Goal: Task Accomplishment & Management: Manage account settings

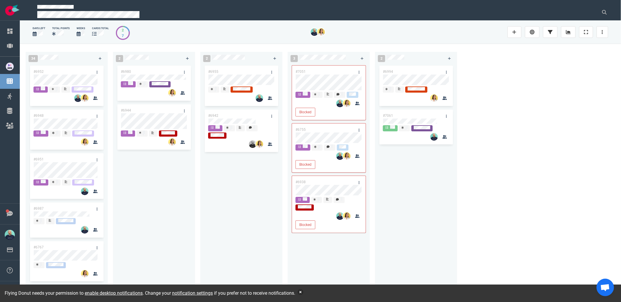
click at [304, 293] on button "button" at bounding box center [301, 292] width 6 height 6
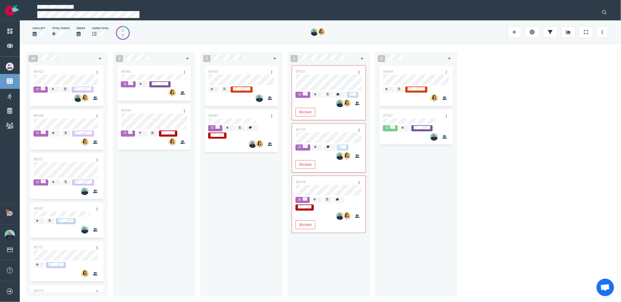
click at [274, 259] on div "#6955 #6942" at bounding box center [241, 176] width 75 height 225
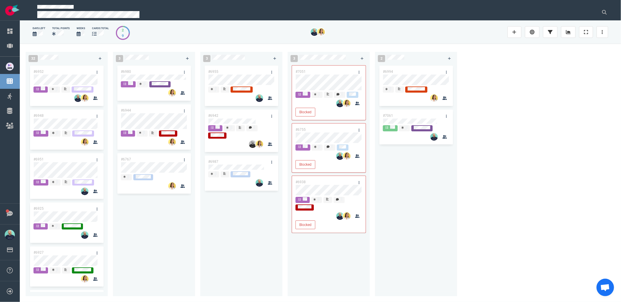
click at [434, 219] on div "#6994 #7061" at bounding box center [416, 176] width 75 height 225
click at [568, 24] on div at bounding box center [570, 32] width 18 height 19
click at [569, 38] on link at bounding box center [568, 32] width 15 height 12
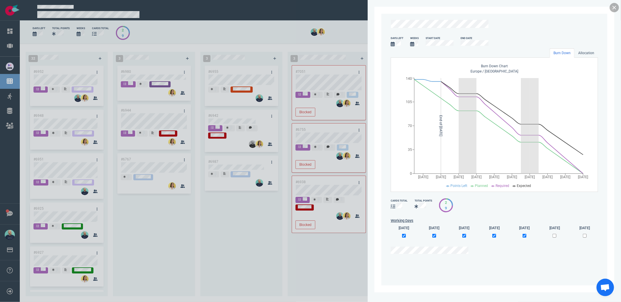
click at [614, 7] on link at bounding box center [614, 7] width 9 height 9
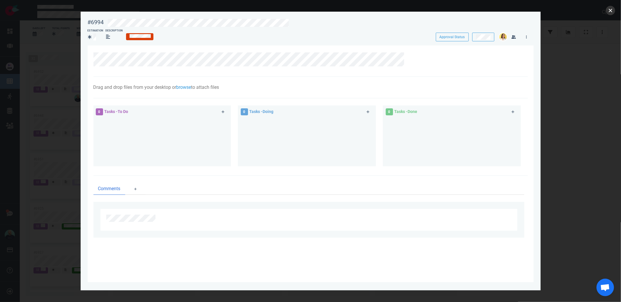
click at [609, 14] on button "close" at bounding box center [610, 10] width 9 height 9
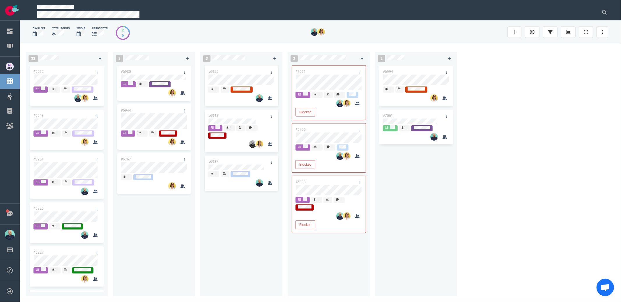
click at [386, 170] on div "#6994 #7061" at bounding box center [416, 176] width 75 height 225
click at [379, 204] on div "#6994 #7061" at bounding box center [416, 176] width 75 height 225
click at [393, 201] on div "#6994 #7061" at bounding box center [416, 176] width 75 height 225
click at [414, 187] on div "#6994 #7061" at bounding box center [416, 176] width 75 height 225
click at [427, 176] on div "#6994 #7061" at bounding box center [416, 176] width 75 height 225
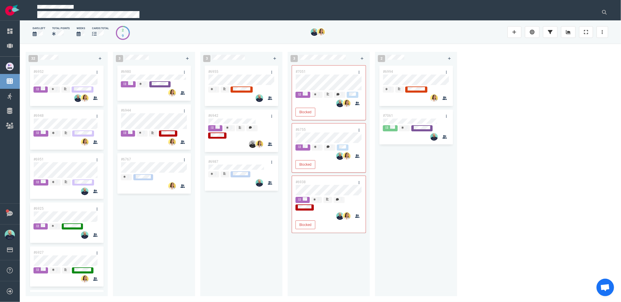
click at [452, 240] on div "#6994 #7061" at bounding box center [416, 176] width 75 height 225
drag, startPoint x: 524, startPoint y: 233, endPoint x: 435, endPoint y: 107, distance: 154.8
click at [435, 107] on div "32 #6952 #6948 #6951 #6925 #6927 #6922 #6992 #7008 #7045 #7034 #6963 3 #6980 #6…" at bounding box center [321, 173] width 602 height 258
click at [519, 193] on div "32 #6952 #6948 #6951 #6925 #6927 #6922 #6992 #7008 #7045 #7034 #6963 3 #6980 #6…" at bounding box center [321, 173] width 602 height 258
click at [396, 202] on div "#6994 #7061" at bounding box center [416, 176] width 75 height 225
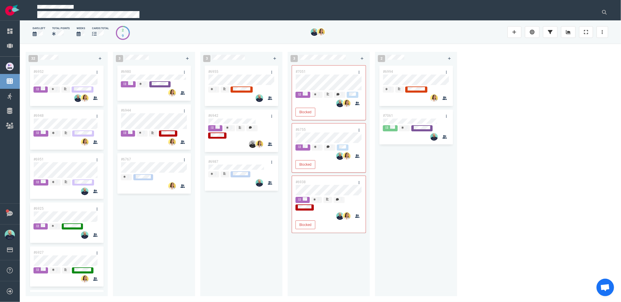
click at [431, 199] on div "#6994 #7061" at bounding box center [416, 176] width 75 height 225
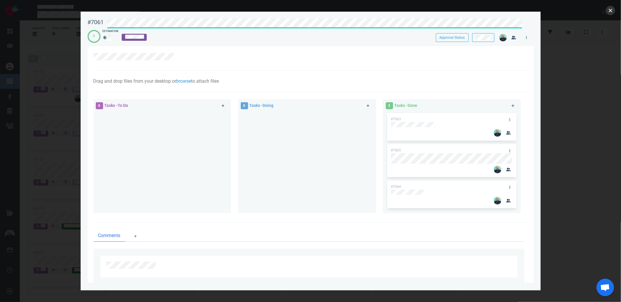
click at [608, 11] on button "close" at bounding box center [610, 10] width 9 height 9
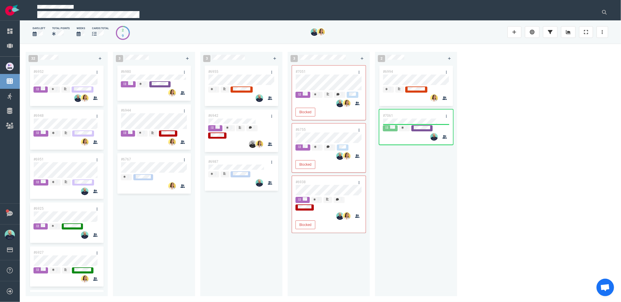
click at [495, 126] on div "32 #6952 #6948 #6951 #6925 #6927 #6922 #6992 #7008 #7045 #7034 #6963 3 #6980 #6…" at bounding box center [321, 173] width 602 height 258
click at [436, 177] on div "#6994 #7061" at bounding box center [416, 176] width 75 height 225
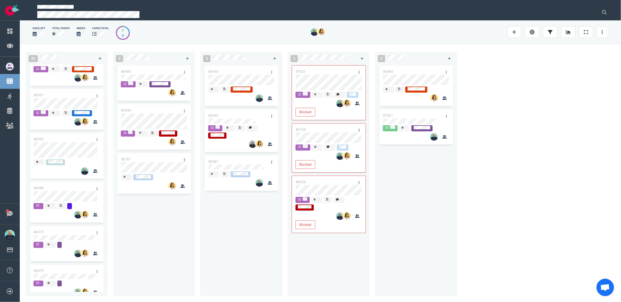
scroll to position [1230, 0]
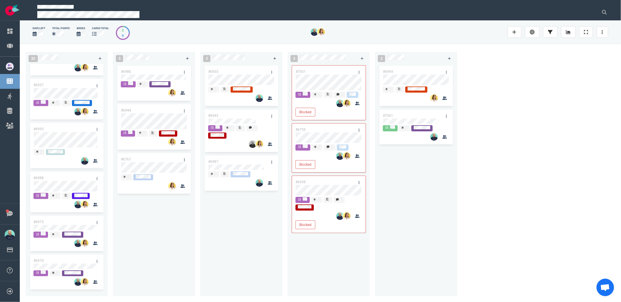
click at [398, 178] on div "#6994 #7061" at bounding box center [416, 176] width 75 height 225
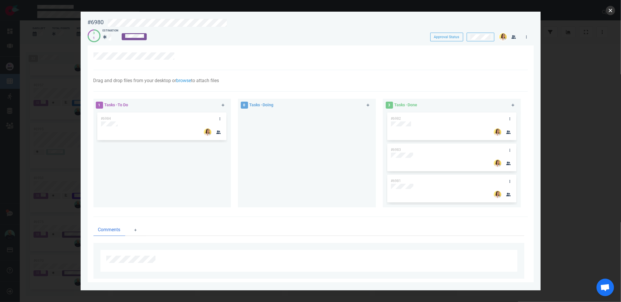
click at [613, 10] on button "close" at bounding box center [610, 10] width 9 height 9
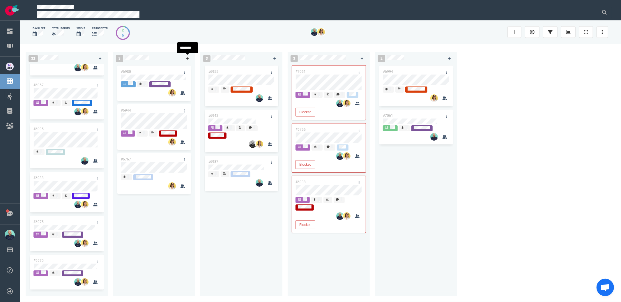
click at [188, 59] on icon at bounding box center [187, 58] width 3 height 3
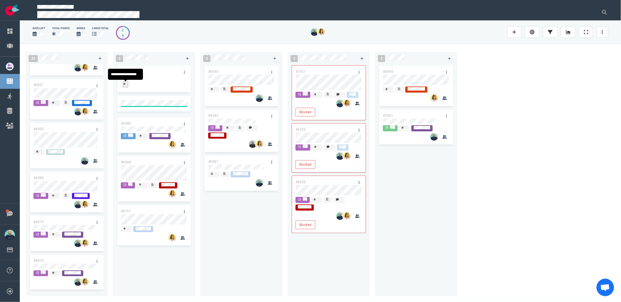
click at [126, 84] on div at bounding box center [126, 84] width 4 height 5
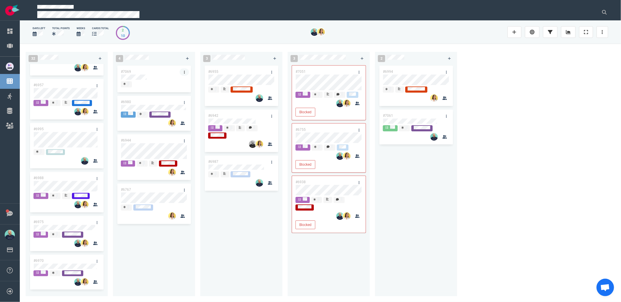
click at [184, 72] on icon at bounding box center [184, 72] width 1 height 3
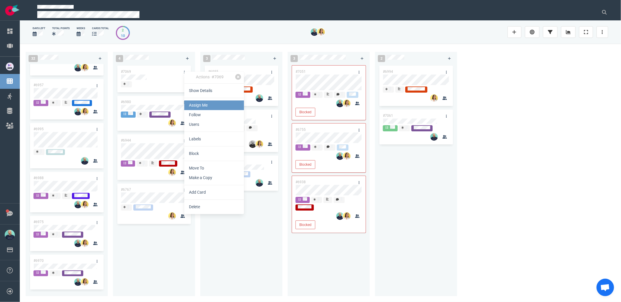
click at [205, 106] on link "Assign Me" at bounding box center [214, 106] width 60 height 10
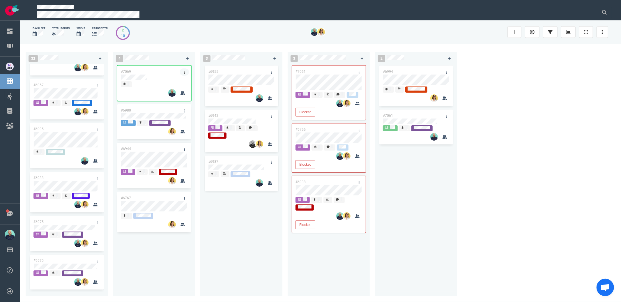
click at [181, 71] on link at bounding box center [184, 71] width 9 height 7
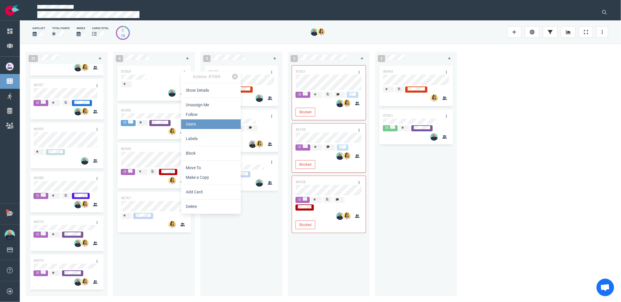
click at [200, 123] on link "Users" at bounding box center [211, 124] width 60 height 10
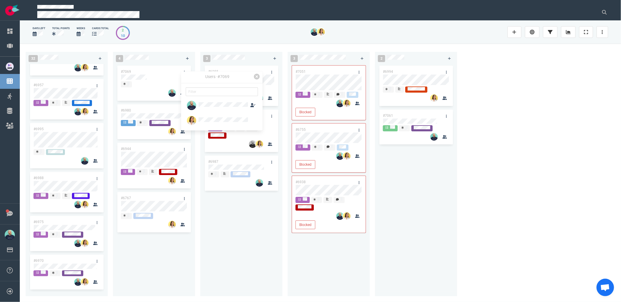
click at [212, 129] on div "Users · #7069" at bounding box center [222, 100] width 82 height 59
click at [210, 123] on div at bounding box center [224, 120] width 50 height 7
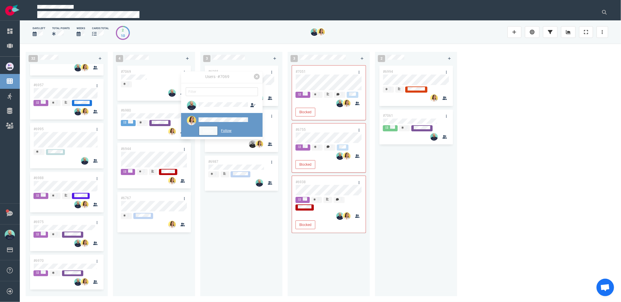
click at [209, 129] on button "Assign" at bounding box center [208, 130] width 18 height 9
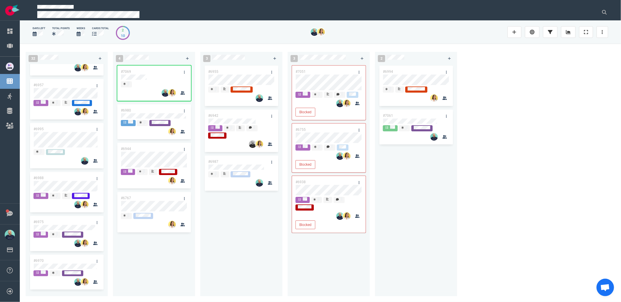
click at [203, 254] on div "#6955 #6942 #6987" at bounding box center [241, 178] width 82 height 228
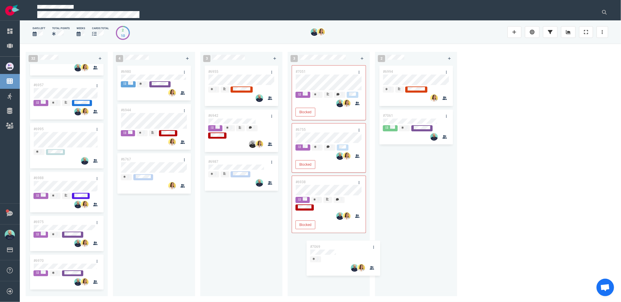
drag, startPoint x: 206, startPoint y: 107, endPoint x: 313, endPoint y: 251, distance: 179.4
click at [313, 251] on div "32 #6952 #6948 #6951 #6925 #6927 #6922 #6992 #7008 #7045 #7034 #6963 #6969 #673…" at bounding box center [321, 173] width 602 height 258
click at [325, 245] on div at bounding box center [329, 248] width 66 height 7
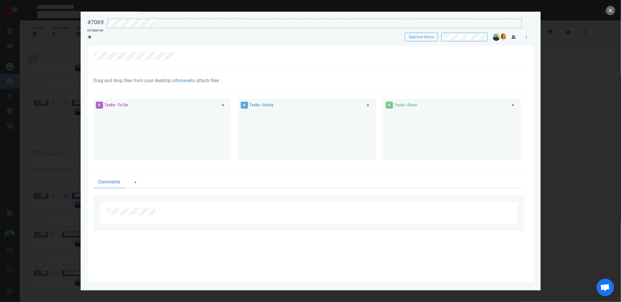
click at [196, 24] on div at bounding box center [315, 23] width 414 height 8
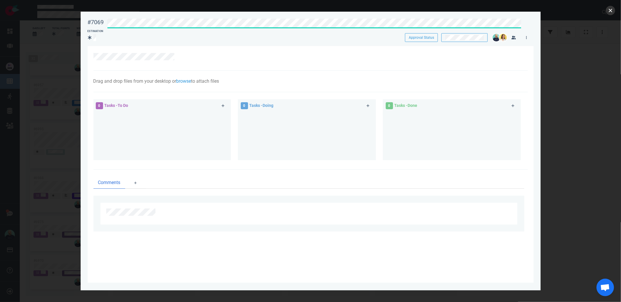
click at [610, 13] on button "close" at bounding box center [610, 10] width 9 height 9
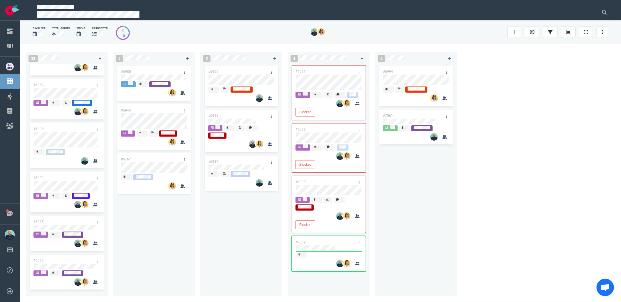
drag, startPoint x: 267, startPoint y: 218, endPoint x: 275, endPoint y: 218, distance: 8.2
click at [267, 218] on div "#6955 #6942 #6987" at bounding box center [241, 176] width 75 height 225
click at [360, 241] on link at bounding box center [359, 242] width 9 height 7
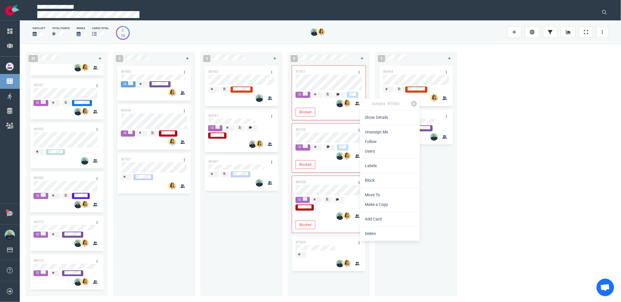
click at [377, 202] on link "Make a Copy" at bounding box center [390, 205] width 60 height 10
select select "sprint"
select select "after"
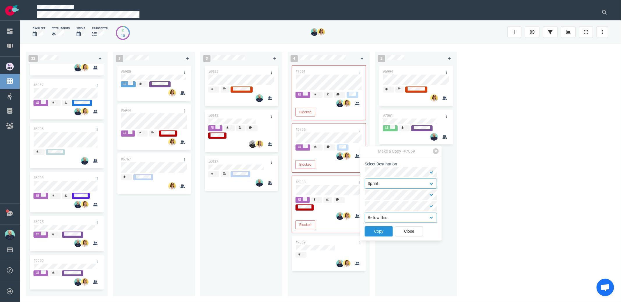
click at [376, 228] on button "Copy" at bounding box center [379, 231] width 28 height 10
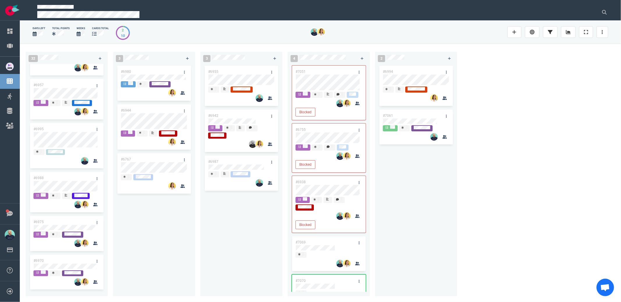
scroll to position [28, 0]
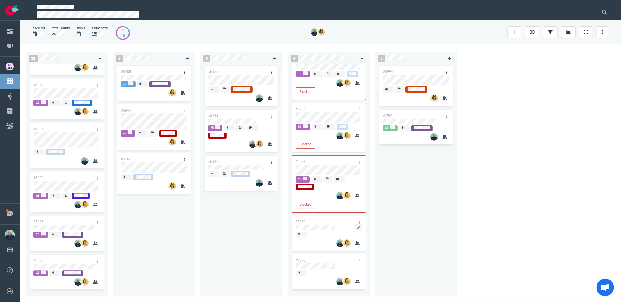
click at [329, 231] on div at bounding box center [329, 230] width 66 height 1
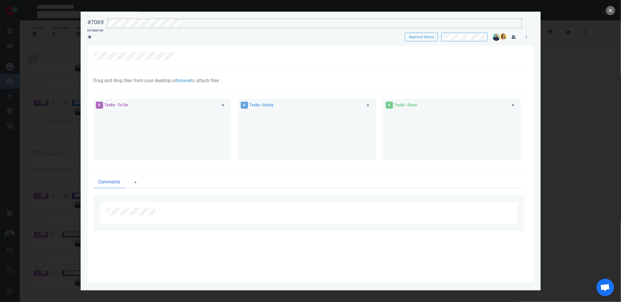
click at [170, 17] on div at bounding box center [313, 22] width 418 height 14
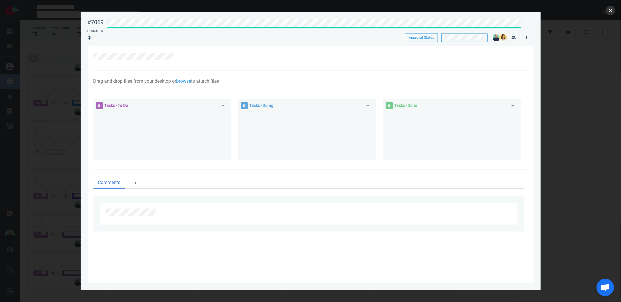
click at [609, 12] on button "close" at bounding box center [610, 10] width 9 height 9
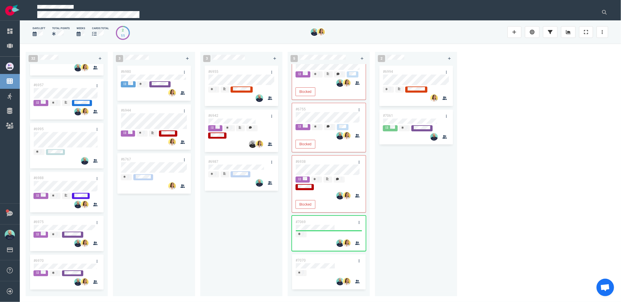
click at [260, 255] on div "#6955 #6942 #6987" at bounding box center [241, 176] width 75 height 225
click at [522, 112] on div "32 #6952 #6948 #6951 #6925 #6927 #6922 #6992 #7008 #7045 #7034 #6963 #6969 #673…" at bounding box center [321, 173] width 602 height 258
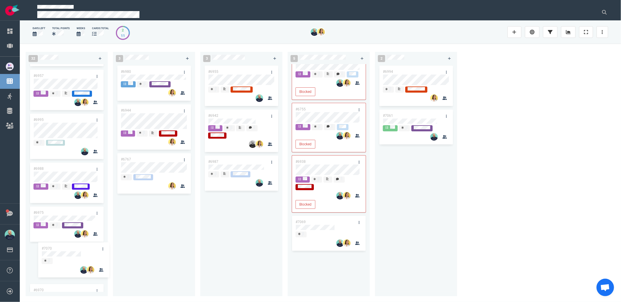
click at [78, 251] on div "32 #6952 #6948 #6951 #6925 #6927 #6922 #6992 #7008 #7045 #7034 #6963 #6969 #673…" at bounding box center [321, 173] width 602 height 258
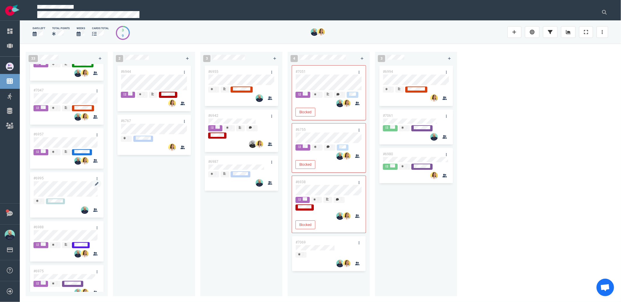
scroll to position [1163, 0]
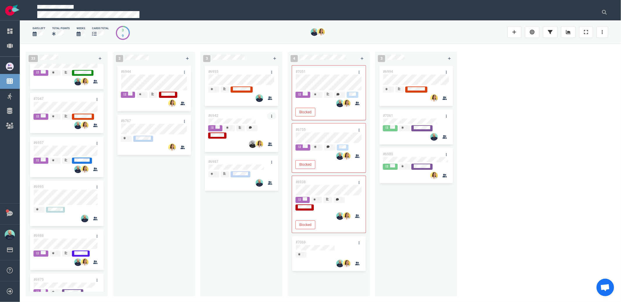
click at [274, 116] on link at bounding box center [271, 115] width 9 height 7
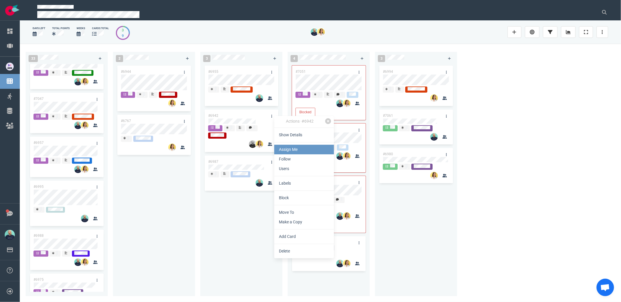
click at [288, 149] on link "Assign Me" at bounding box center [304, 150] width 60 height 10
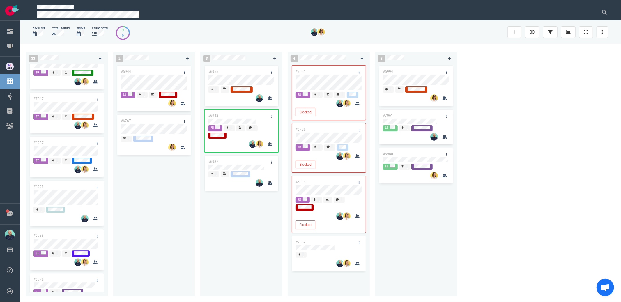
click at [184, 175] on div "#6944 #6767" at bounding box center [154, 176] width 75 height 225
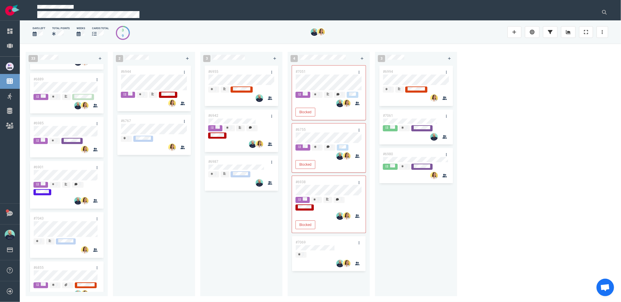
scroll to position [650, 0]
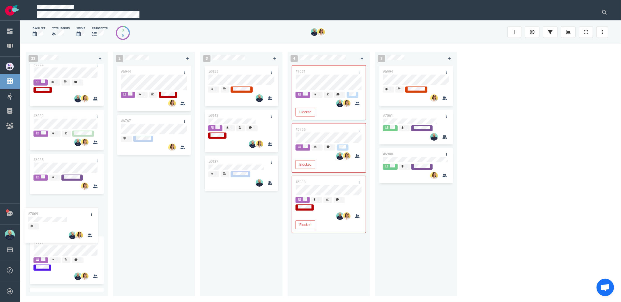
drag, startPoint x: 281, startPoint y: 221, endPoint x: 67, endPoint y: 208, distance: 214.6
click at [67, 209] on div "33 #6952 #6948 #6951 #6925 #6927 #6922 #6992 #7008 #7045 #7034 #6963 #6969 #673…" at bounding box center [321, 173] width 602 height 258
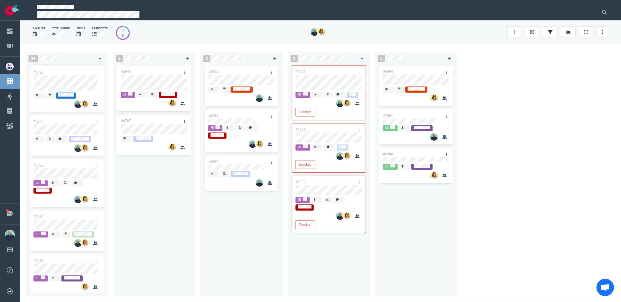
scroll to position [545, 0]
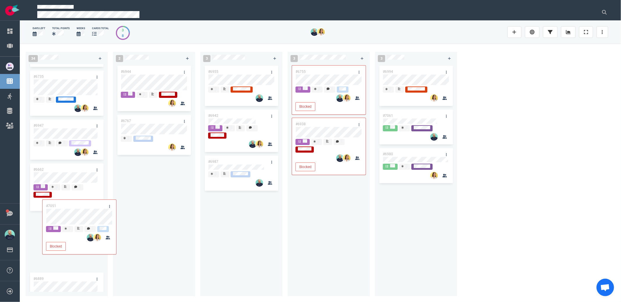
click at [75, 216] on div "34 #6952 #6948 #6951 #6925 #6927 #6922 #6992 #7008 #7045 #7034 #6963 #6969 #673…" at bounding box center [321, 173] width 602 height 258
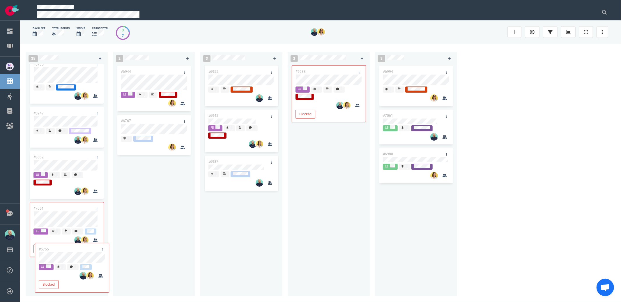
scroll to position [561, 0]
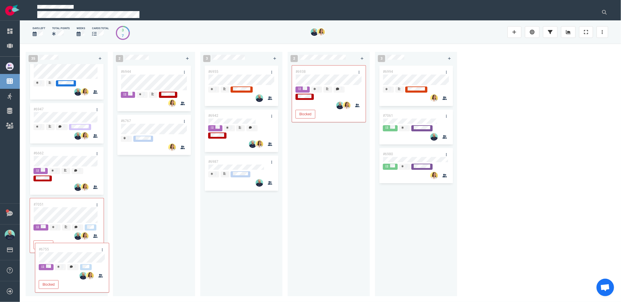
click at [53, 258] on div "35 #6952 #6948 #6951 #6925 #6927 #6922 #6992 #7008 #7045 #7034 #6963 #6969 #673…" at bounding box center [321, 173] width 602 height 258
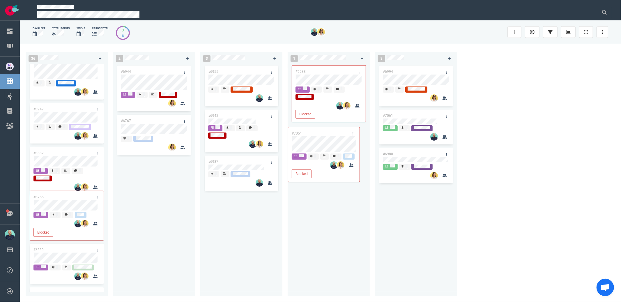
click at [316, 143] on div "36 #6952 #6948 #6951 #6925 #6927 #6922 #6992 #7008 #7045 #7034 #6963 #6969 #673…" at bounding box center [321, 173] width 602 height 258
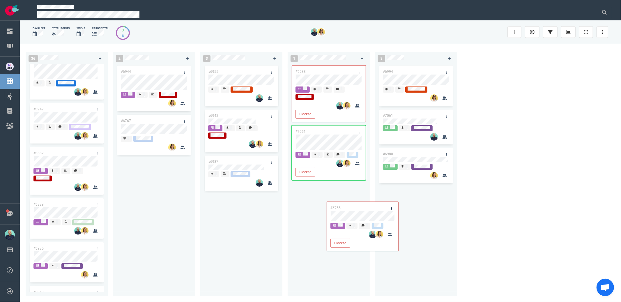
click at [323, 199] on div "36 #6952 #6948 #6951 #6925 #6927 #6922 #6992 #7008 #7045 #7034 #6963 #6969 #673…" at bounding box center [321, 173] width 602 height 258
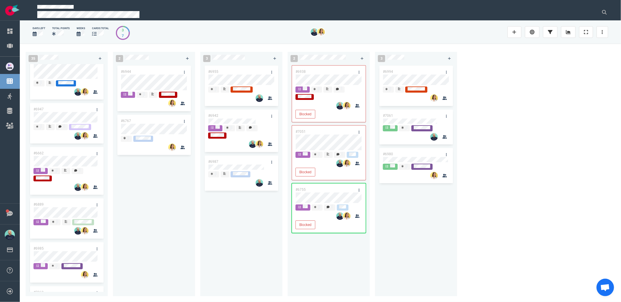
click at [164, 241] on div "#6944 #6767" at bounding box center [154, 176] width 75 height 225
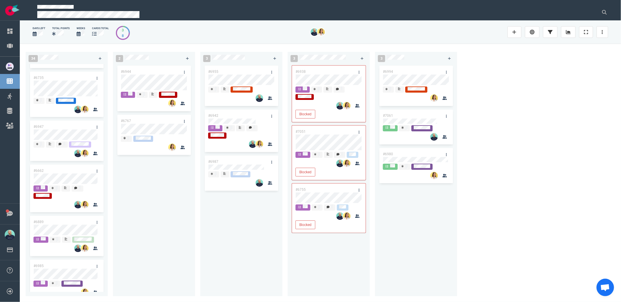
scroll to position [513, 0]
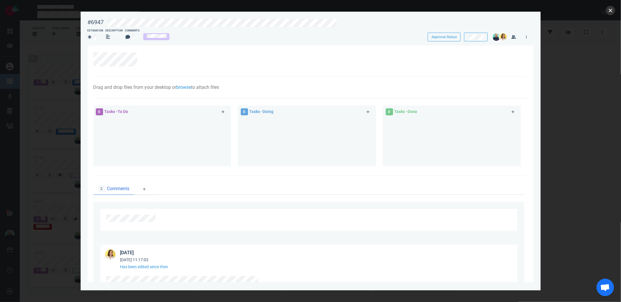
click at [611, 11] on button "close" at bounding box center [610, 10] width 9 height 9
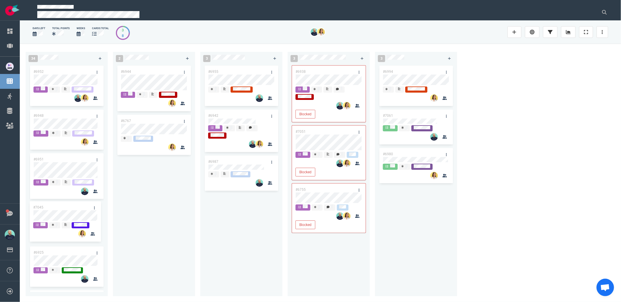
click at [91, 216] on div "#6952 #6948 #6951 #6925 #6927 #6922 #6992 #7008 #7045 #7034 #6963 #6969 #6735 #…" at bounding box center [66, 176] width 75 height 225
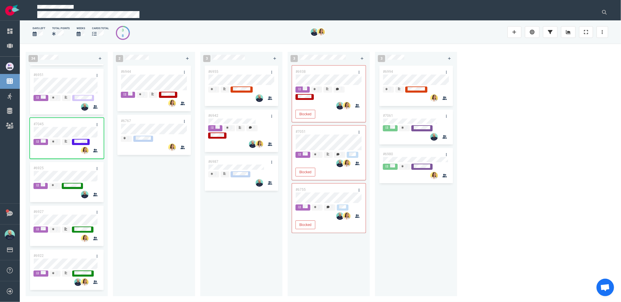
scroll to position [130, 0]
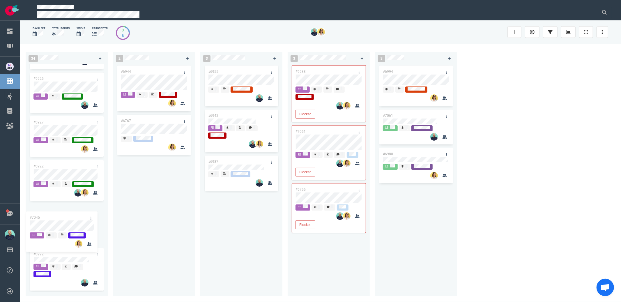
click at [57, 227] on div "#6952 #6948 #6951 #7045 #6925 #6927 #6922 #6992 #7008 #7034 #6963 #6969 #6735 #…" at bounding box center [67, 178] width 82 height 228
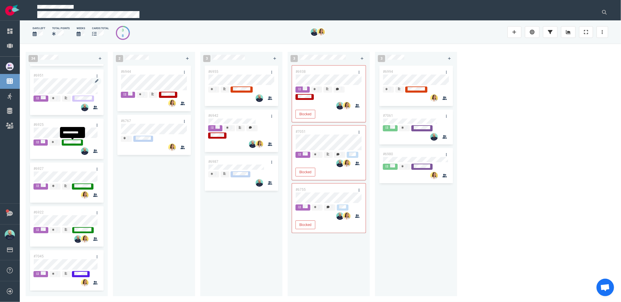
scroll to position [0, 0]
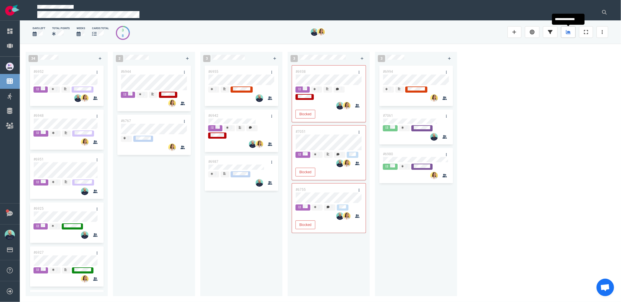
click at [568, 32] on icon at bounding box center [568, 32] width 5 height 4
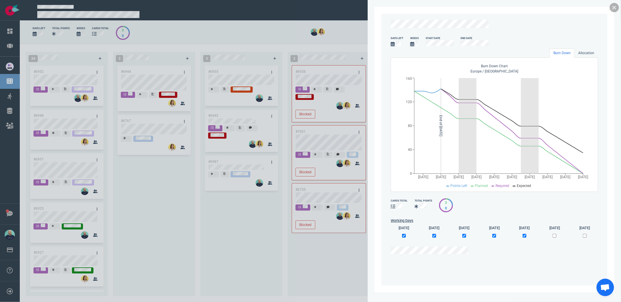
click at [614, 8] on link at bounding box center [614, 7] width 9 height 9
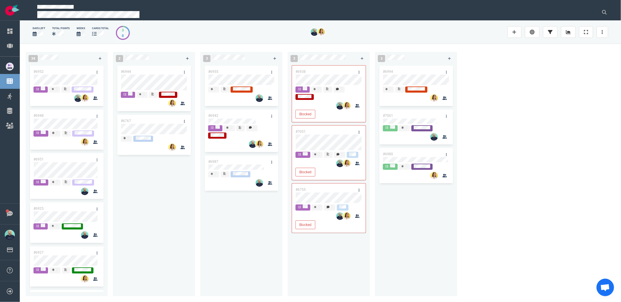
drag, startPoint x: 390, startPoint y: 254, endPoint x: 372, endPoint y: 232, distance: 28.8
click at [390, 254] on div "#6994 #7061 #6980" at bounding box center [416, 176] width 75 height 225
click at [193, 252] on div "#6944 #6767" at bounding box center [154, 178] width 82 height 228
click at [275, 239] on div "#6955 #6942 #6987" at bounding box center [241, 176] width 75 height 225
click at [240, 226] on div "#6955 #6942 #6987" at bounding box center [241, 176] width 75 height 225
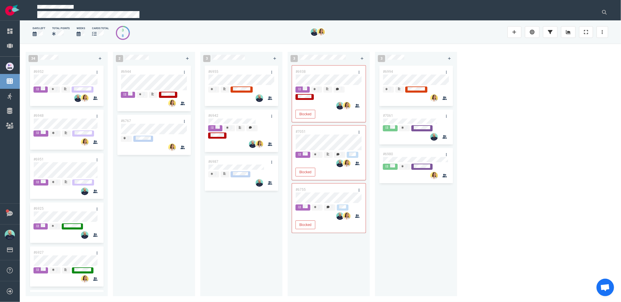
click at [241, 227] on div "#6955 #6942 #6987" at bounding box center [241, 176] width 75 height 225
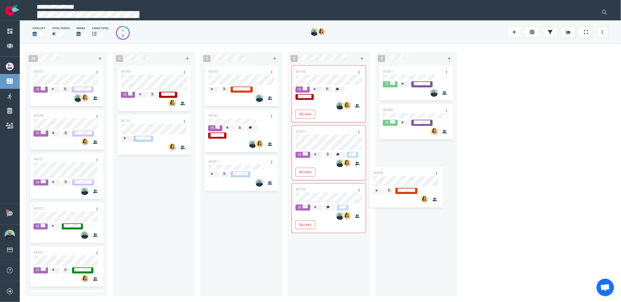
click at [406, 176] on div "#6994 #7061 #6980 #6994" at bounding box center [416, 176] width 75 height 225
click at [416, 212] on div "#7061 #6980 #6994" at bounding box center [416, 176] width 75 height 225
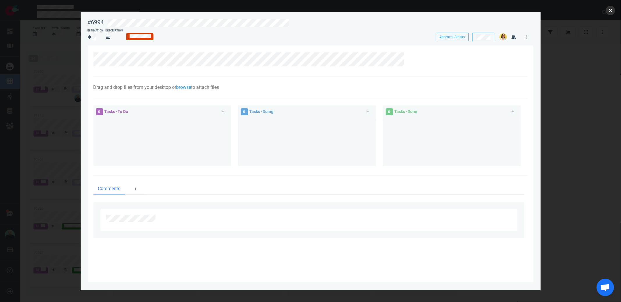
click at [608, 12] on button "close" at bounding box center [610, 10] width 9 height 9
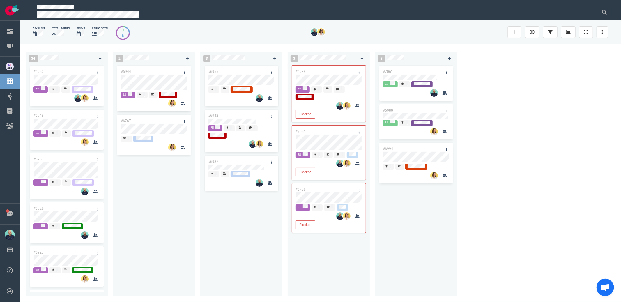
click at [218, 227] on div "#6955 #6942 #6987" at bounding box center [241, 176] width 75 height 225
click at [447, 72] on link at bounding box center [446, 71] width 9 height 7
click at [460, 140] on link "Labels" at bounding box center [477, 140] width 60 height 10
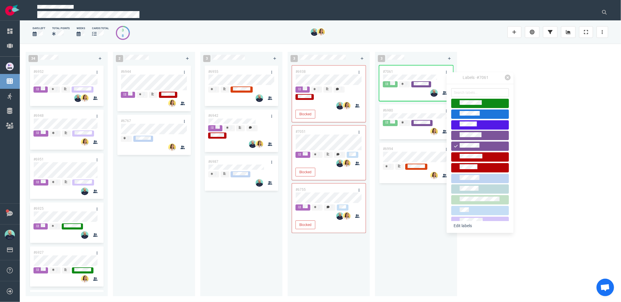
click at [416, 213] on div "#7061 #6980 #6994" at bounding box center [416, 176] width 75 height 225
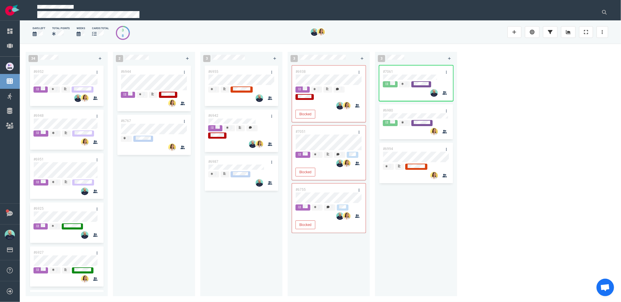
click at [423, 215] on div "#7061 #6980 #6994" at bounding box center [416, 176] width 75 height 225
click at [240, 214] on div "#6955 #6942 #6987" at bounding box center [241, 176] width 75 height 225
click at [101, 59] on icon at bounding box center [100, 58] width 3 height 3
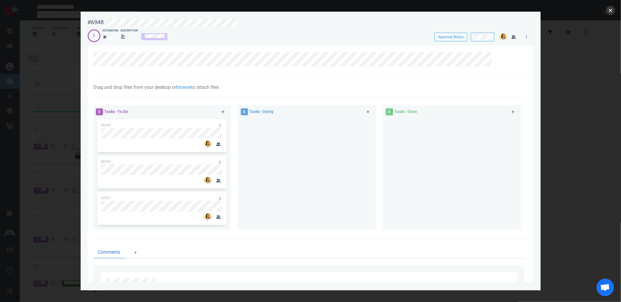
click at [609, 11] on button "close" at bounding box center [610, 10] width 9 height 9
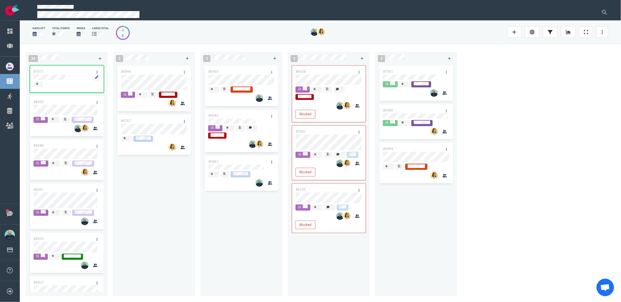
click at [64, 80] on div at bounding box center [67, 80] width 66 height 1
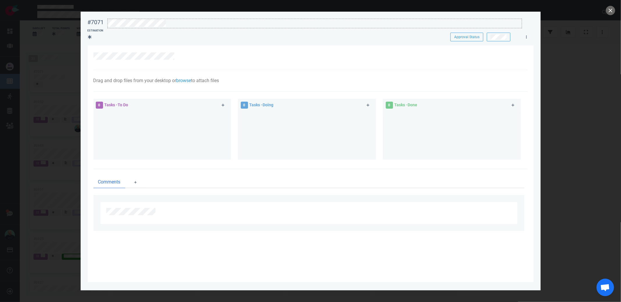
click at [179, 23] on div at bounding box center [315, 23] width 414 height 8
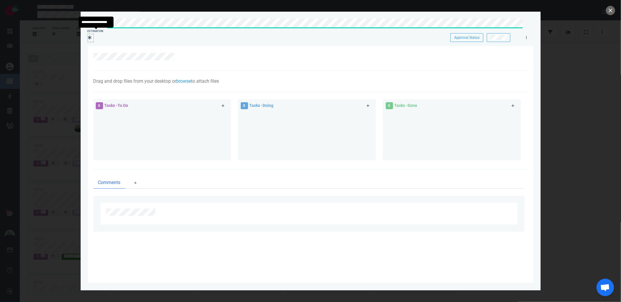
click at [91, 38] on icon at bounding box center [89, 37] width 3 height 5
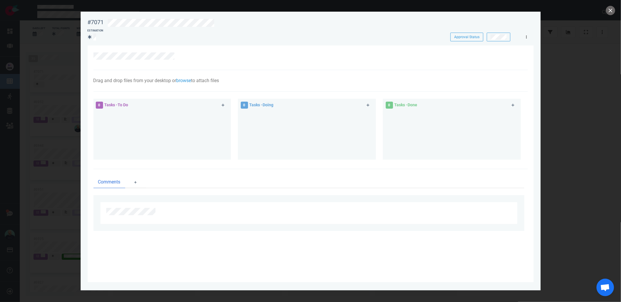
click at [524, 37] on link at bounding box center [526, 36] width 9 height 7
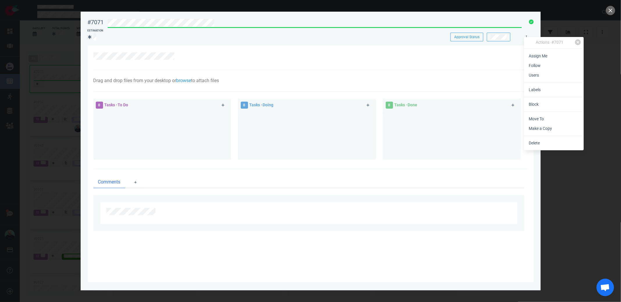
drag, startPoint x: 529, startPoint y: 55, endPoint x: 528, endPoint y: 34, distance: 21.0
click at [530, 55] on link "Assign Me" at bounding box center [554, 56] width 60 height 10
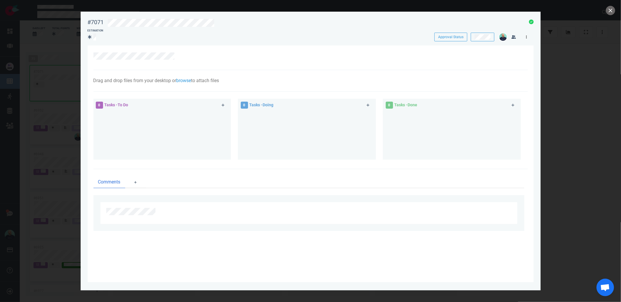
click at [529, 38] on link at bounding box center [526, 36] width 9 height 7
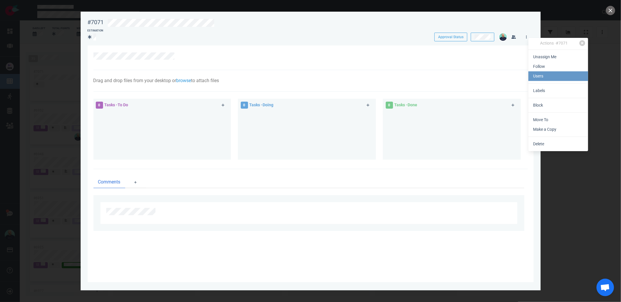
click at [549, 78] on link "Users" at bounding box center [559, 76] width 60 height 10
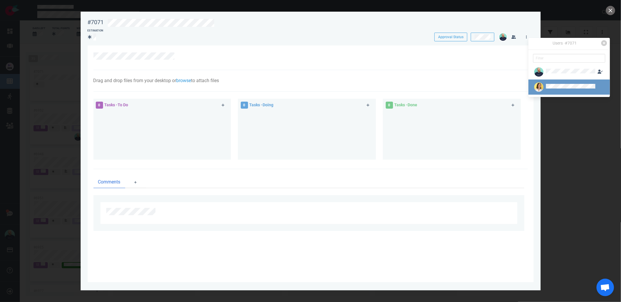
click at [544, 87] on div at bounding box center [539, 86] width 12 height 9
click at [529, 38] on div "Users · #7071 Assign Follow" at bounding box center [570, 72] width 82 height 68
click at [526, 36] on icon at bounding box center [526, 36] width 1 height 3
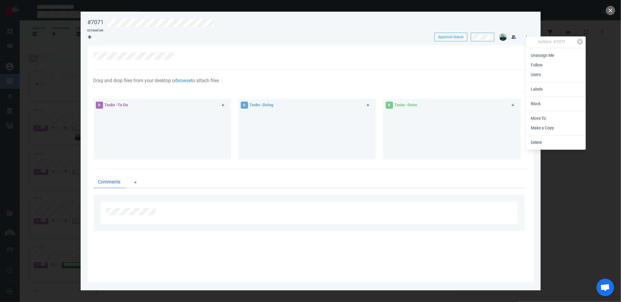
click at [536, 73] on link "Users" at bounding box center [556, 75] width 60 height 10
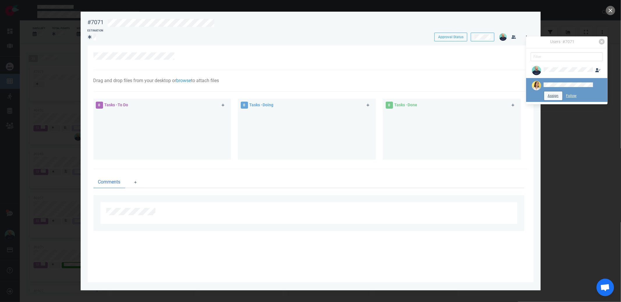
click at [558, 94] on button "Assign" at bounding box center [554, 95] width 18 height 9
click at [523, 31] on div at bounding box center [525, 35] width 13 height 11
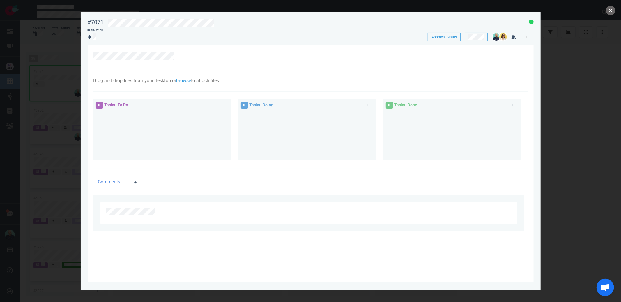
click at [526, 36] on icon at bounding box center [526, 36] width 1 height 3
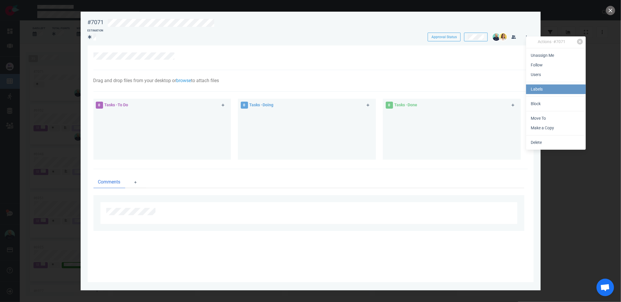
click at [542, 90] on link "Labels" at bounding box center [556, 89] width 60 height 10
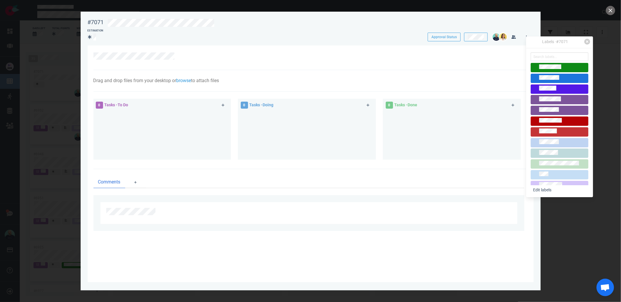
scroll to position [43, 0]
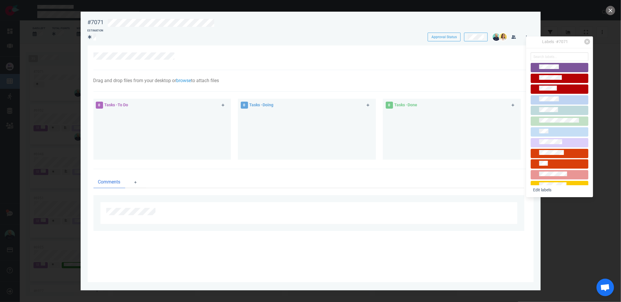
click at [550, 147] on link at bounding box center [559, 143] width 67 height 11
click at [614, 11] on button "close" at bounding box center [610, 10] width 9 height 9
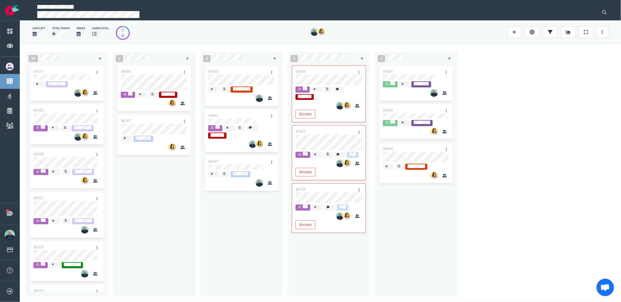
click at [393, 248] on div "#7061 #6980 #6994" at bounding box center [416, 176] width 75 height 225
click at [220, 234] on div "#6955 #6942 #6987" at bounding box center [241, 176] width 75 height 225
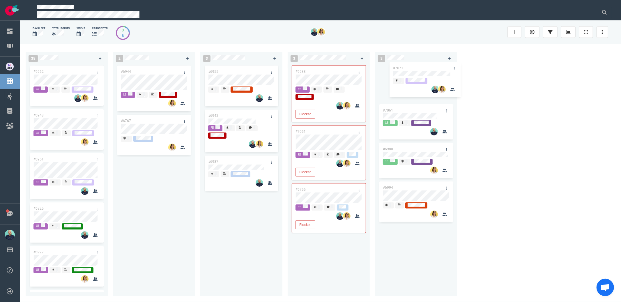
drag, startPoint x: 60, startPoint y: 72, endPoint x: 416, endPoint y: 68, distance: 356.1
click at [416, 68] on div "35 #7071 #6952 #6948 #6951 #6925 #6927 #6922 #7045 #6992 #7008 #7034 #6963 #696…" at bounding box center [321, 173] width 602 height 258
click at [501, 122] on div "35 #6952 #6948 #6951 #6925 #6927 #6922 #7045 #6992 #7008 #7034 #6963 #6969 #673…" at bounding box center [321, 173] width 602 height 258
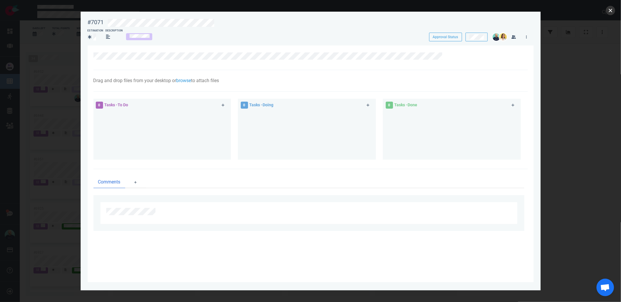
click at [610, 10] on button "close" at bounding box center [610, 10] width 9 height 9
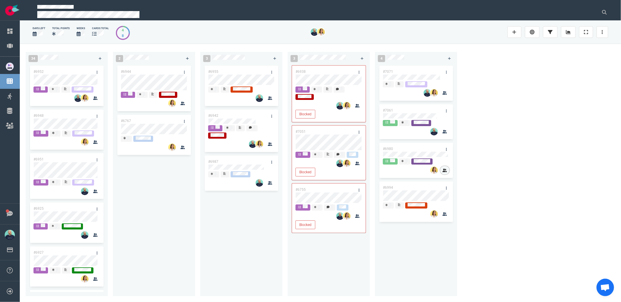
click at [444, 174] on button "button" at bounding box center [445, 170] width 9 height 8
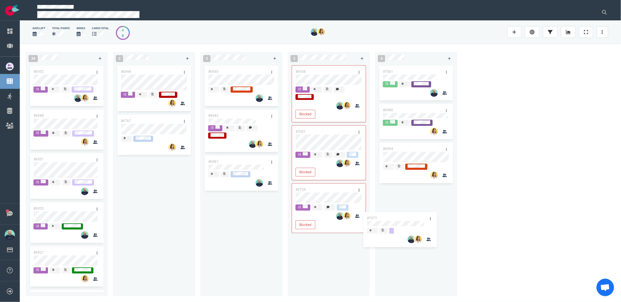
drag, startPoint x: 427, startPoint y: 70, endPoint x: 411, endPoint y: 237, distance: 167.4
click at [411, 237] on div "#7071 #7061 #6980 #6994 #7071" at bounding box center [416, 176] width 75 height 225
click at [173, 213] on div "#6944 #6767" at bounding box center [154, 176] width 75 height 225
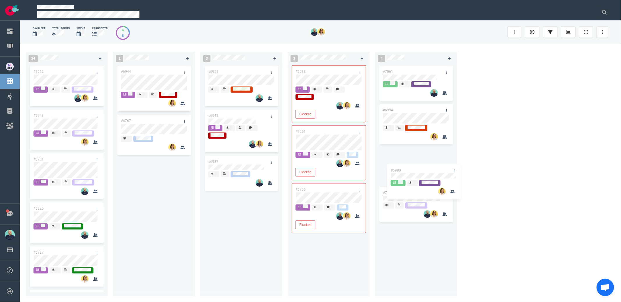
click at [418, 144] on div "#7061 #6980 #6994 #7071 #6980" at bounding box center [416, 176] width 75 height 225
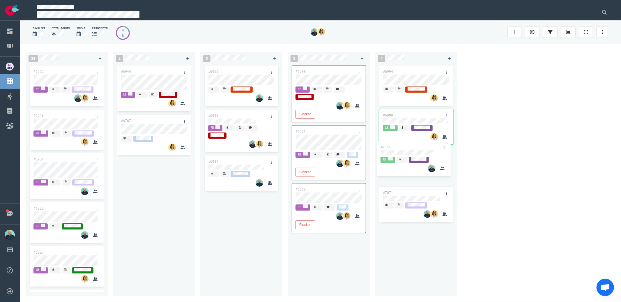
drag, startPoint x: 413, startPoint y: 67, endPoint x: 412, endPoint y: 148, distance: 81.0
click at [412, 148] on div "#7061 #6994 #6980 #7071 #7061" at bounding box center [416, 176] width 75 height 225
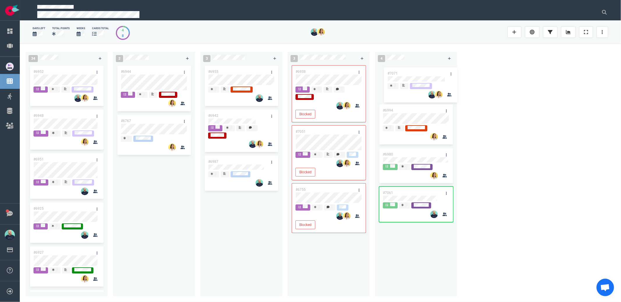
drag, startPoint x: 418, startPoint y: 193, endPoint x: 422, endPoint y: 71, distance: 121.6
click at [422, 71] on div "#6994 #6980 #7061 #7071 #7071" at bounding box center [416, 176] width 75 height 225
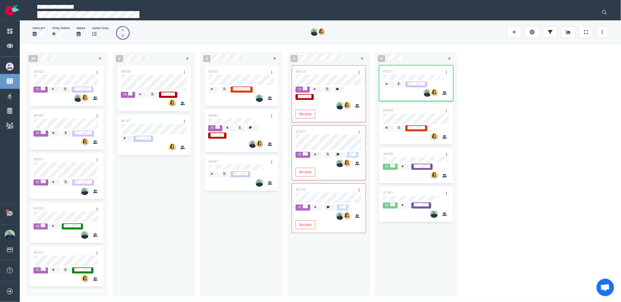
click at [146, 238] on div "#6944 #6767" at bounding box center [154, 176] width 75 height 225
click at [159, 212] on div "#6944 #6767" at bounding box center [154, 176] width 75 height 225
click at [168, 198] on div "#6944 #6767" at bounding box center [154, 176] width 75 height 225
click at [264, 208] on div "#6955 #6942 #6987" at bounding box center [241, 176] width 75 height 225
click at [232, 221] on div "#6955 #6942 #6987" at bounding box center [241, 176] width 75 height 225
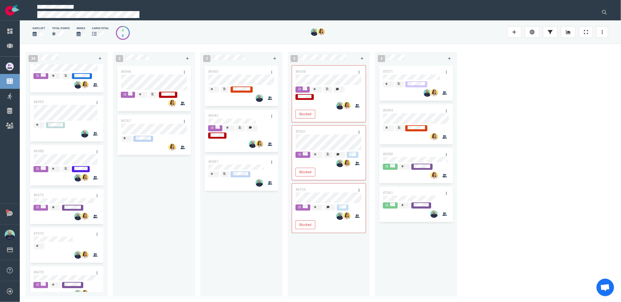
scroll to position [180, 0]
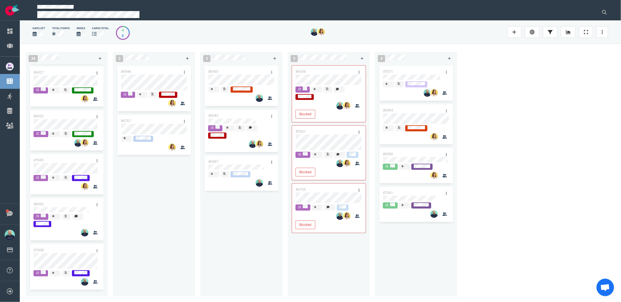
click at [157, 214] on div "#6944 #6767" at bounding box center [154, 176] width 75 height 225
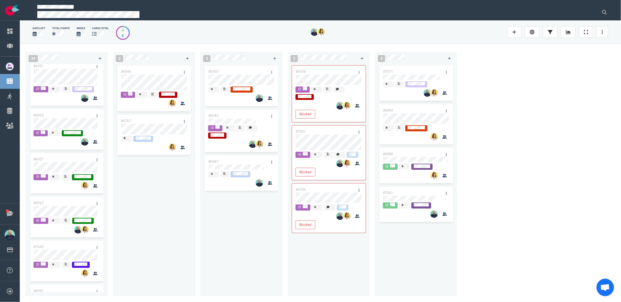
scroll to position [98, 0]
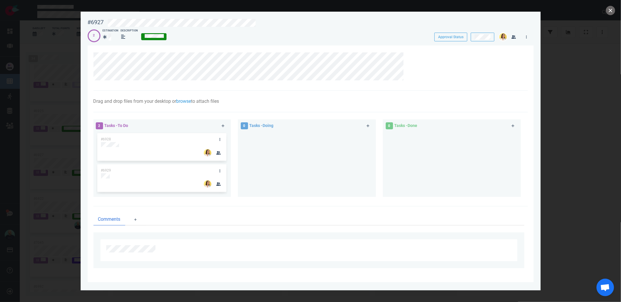
click at [612, 12] on button "close" at bounding box center [610, 10] width 9 height 9
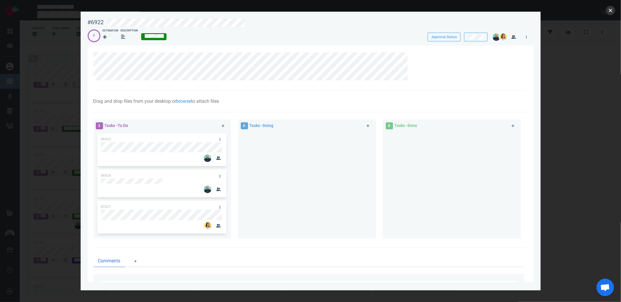
click at [614, 13] on button "close" at bounding box center [610, 10] width 9 height 9
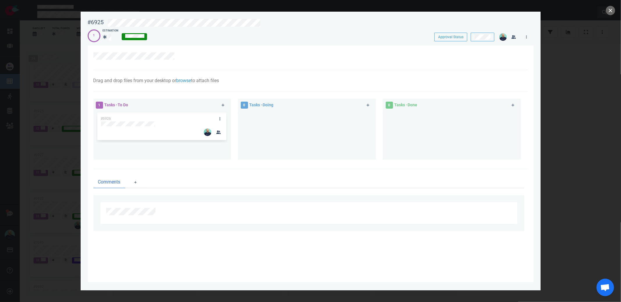
click at [612, 10] on button "close" at bounding box center [610, 10] width 9 height 9
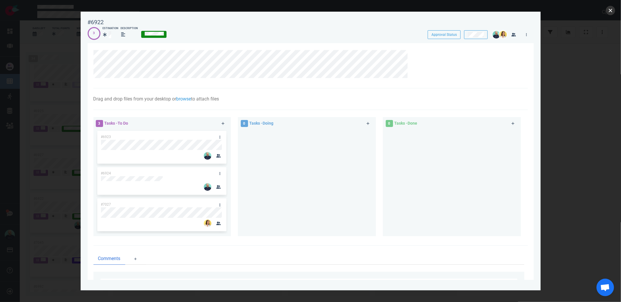
click at [612, 12] on button "close" at bounding box center [610, 10] width 9 height 9
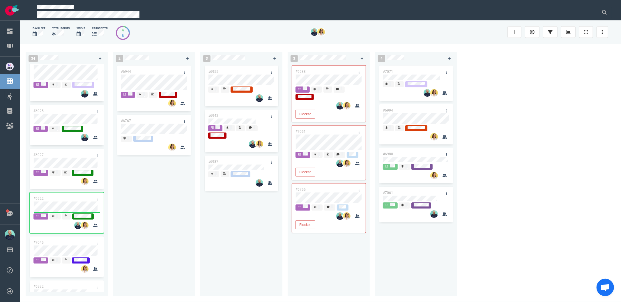
drag, startPoint x: 142, startPoint y: 210, endPoint x: 123, endPoint y: 209, distance: 19.5
click at [142, 209] on div "#6944 #6767" at bounding box center [154, 176] width 75 height 225
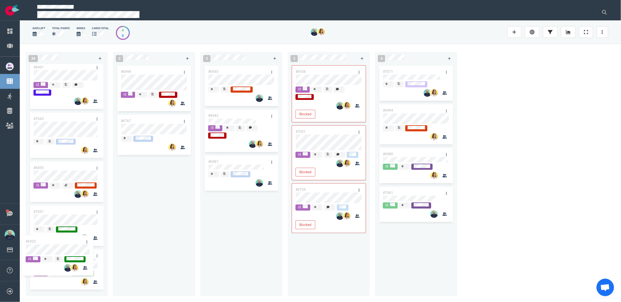
scroll to position [903, 0]
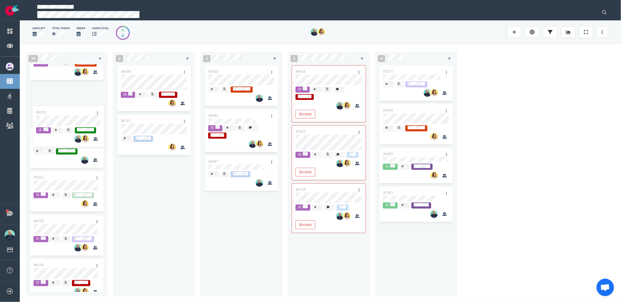
drag, startPoint x: 68, startPoint y: 199, endPoint x: 70, endPoint y: 113, distance: 86.6
click at [70, 112] on div "#6952 #6948 #6951 #6925 #6927 #6922 #7045 #6992 #7008 #7034 #6963 #6969 #6735 #…" at bounding box center [67, 178] width 82 height 228
click at [95, 138] on link at bounding box center [96, 134] width 9 height 7
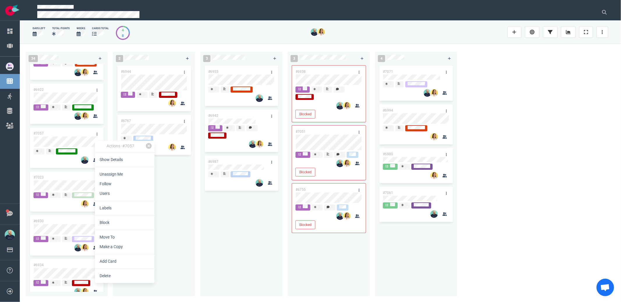
drag, startPoint x: 177, startPoint y: 217, endPoint x: 159, endPoint y: 206, distance: 21.5
click at [177, 216] on div "#6944 #6767" at bounding box center [154, 176] width 75 height 225
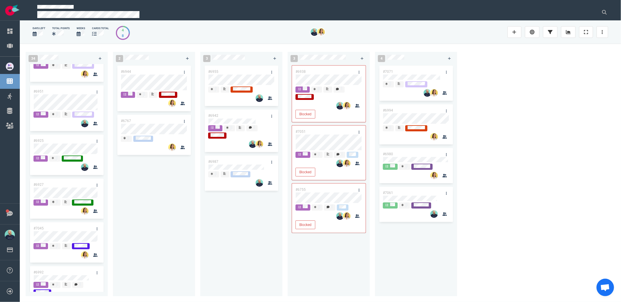
scroll to position [59, 0]
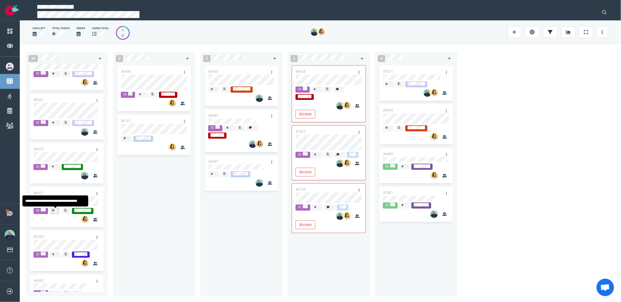
click at [56, 212] on div at bounding box center [55, 210] width 6 height 5
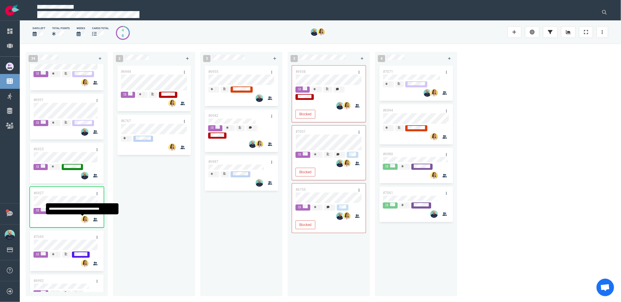
click at [148, 222] on div "#6944 #6767" at bounding box center [154, 176] width 75 height 225
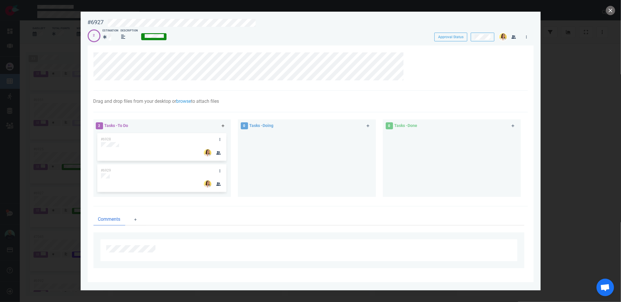
click at [222, 125] on icon at bounding box center [223, 125] width 3 height 3
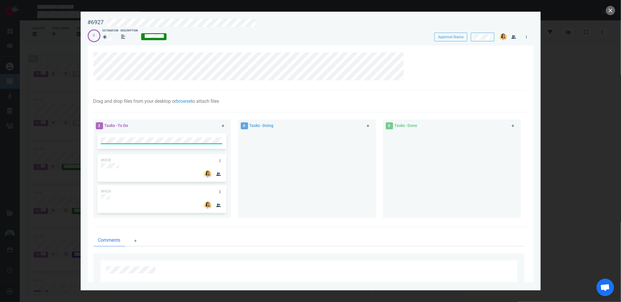
click at [256, 177] on div at bounding box center [307, 173] width 131 height 82
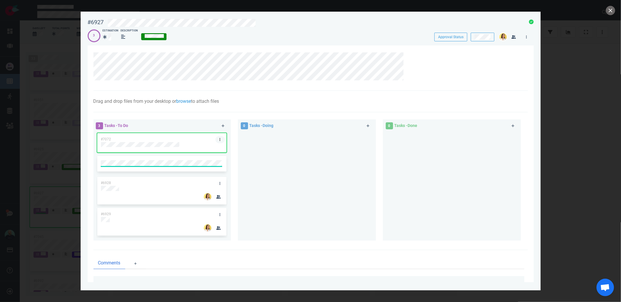
click at [220, 138] on link at bounding box center [220, 139] width 9 height 7
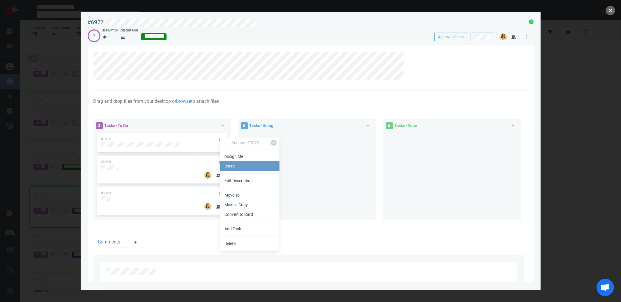
click at [240, 165] on link "Users" at bounding box center [250, 166] width 60 height 10
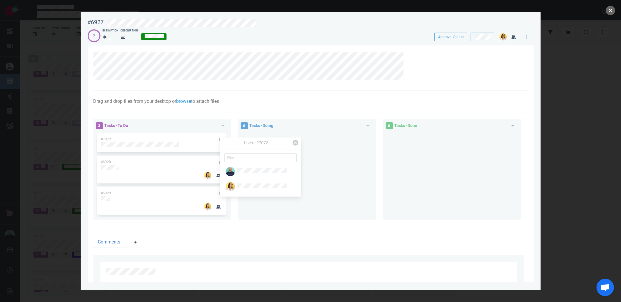
click at [313, 192] on div at bounding box center [307, 173] width 131 height 83
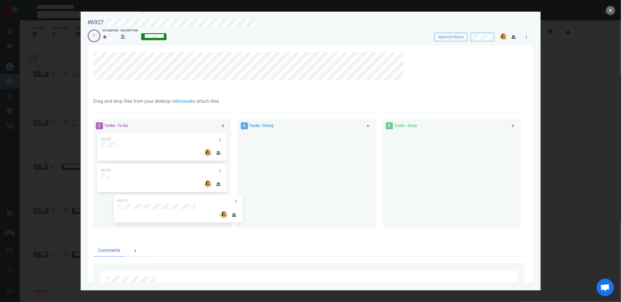
drag, startPoint x: 154, startPoint y: 139, endPoint x: 145, endPoint y: 199, distance: 60.9
click at [145, 199] on div "#7072 #6928 #6929 #7072" at bounding box center [161, 177] width 131 height 91
click at [611, 8] on button "close" at bounding box center [610, 10] width 9 height 9
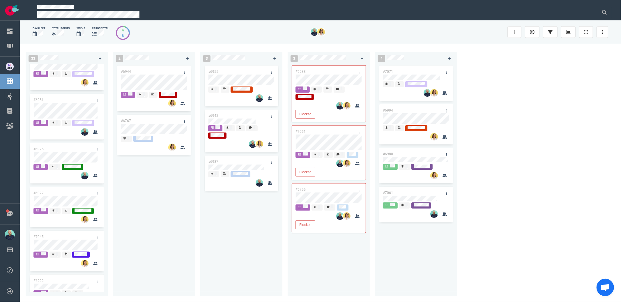
click at [168, 212] on div "#6944 #6767" at bounding box center [154, 176] width 75 height 225
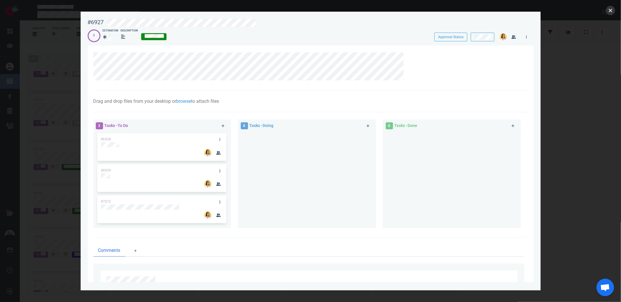
click at [613, 9] on button "close" at bounding box center [610, 10] width 9 height 9
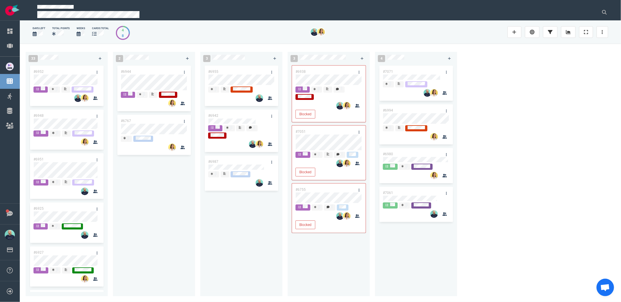
click at [243, 236] on div "#6955 #6942 #6987" at bounding box center [241, 176] width 75 height 225
click at [167, 227] on div "#6944 #6767" at bounding box center [154, 176] width 75 height 225
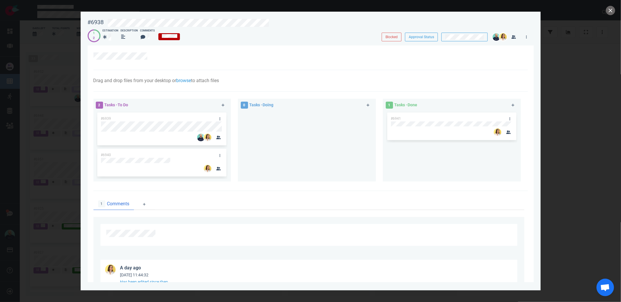
click at [274, 146] on div at bounding box center [307, 144] width 131 height 66
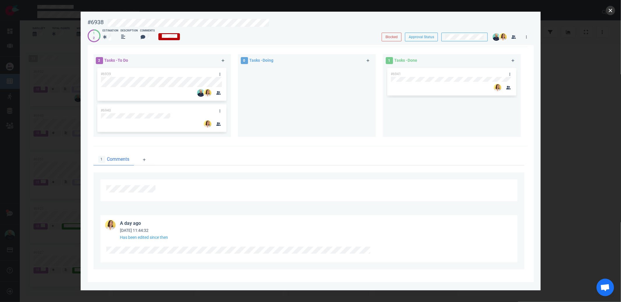
click at [609, 10] on button "close" at bounding box center [610, 10] width 9 height 9
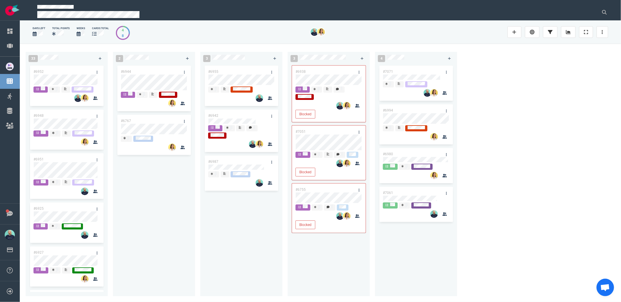
click at [224, 235] on div "#6955 #6942 #6987" at bounding box center [241, 176] width 75 height 225
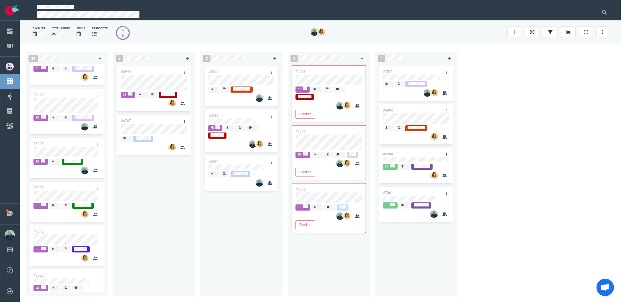
scroll to position [73, 0]
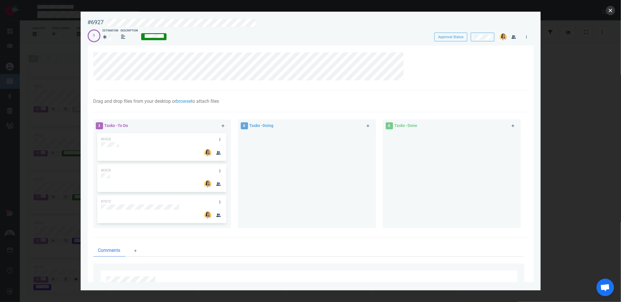
click at [613, 10] on button "close" at bounding box center [610, 10] width 9 height 9
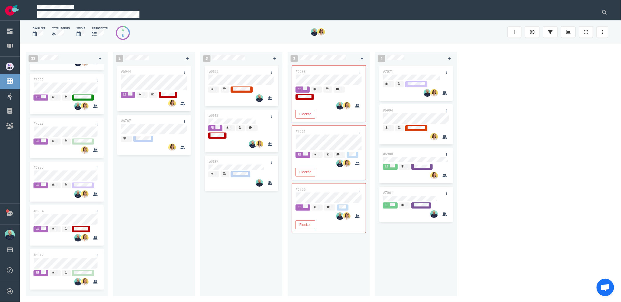
scroll to position [835, 0]
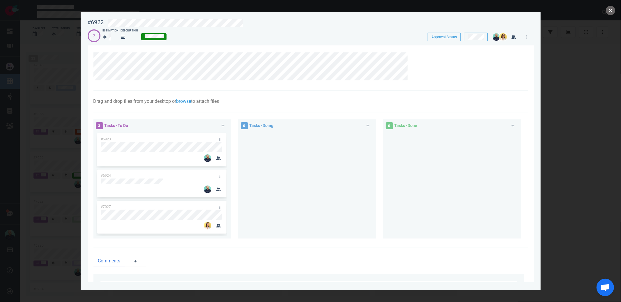
click at [239, 179] on div at bounding box center [307, 185] width 138 height 107
click at [612, 12] on button "close" at bounding box center [610, 10] width 9 height 9
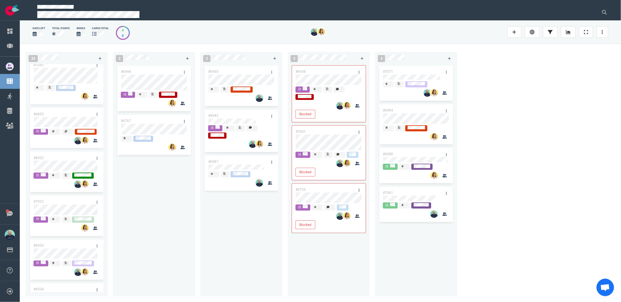
click at [186, 239] on div "#6944 #6767" at bounding box center [154, 176] width 75 height 225
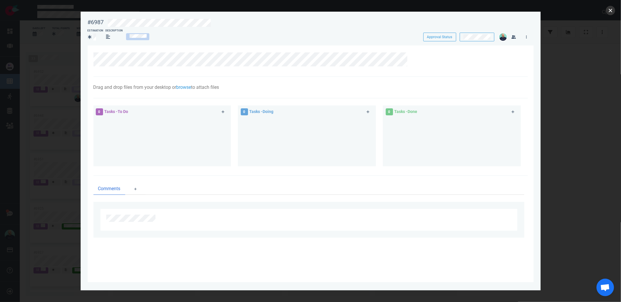
click at [610, 10] on button "close" at bounding box center [610, 10] width 9 height 9
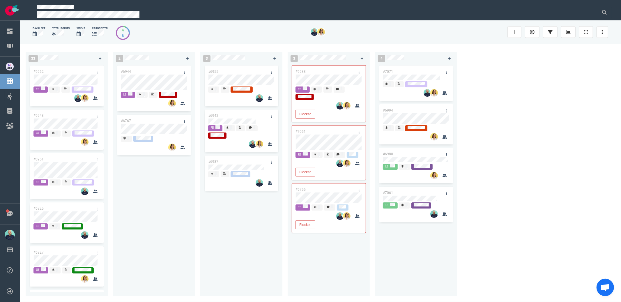
click at [147, 209] on div "#6944 #6767" at bounding box center [154, 176] width 75 height 225
click at [162, 198] on div "#6944 #6767" at bounding box center [154, 176] width 75 height 225
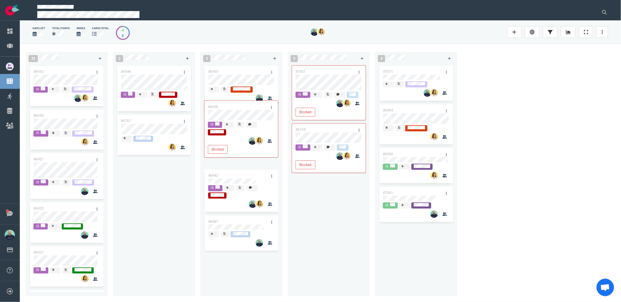
drag, startPoint x: 318, startPoint y: 71, endPoint x: 233, endPoint y: 108, distance: 92.8
click at [230, 107] on div "32 #6952 #6948 #6951 #6925 #6927 #7045 #6992 #7008 #7034 #6963 #6969 #6735 #694…" at bounding box center [321, 173] width 602 height 258
click at [327, 200] on div "#7051 Blocked #6755 Blocked" at bounding box center [328, 176] width 75 height 225
click at [188, 205] on div "#6944 #6767" at bounding box center [154, 176] width 75 height 225
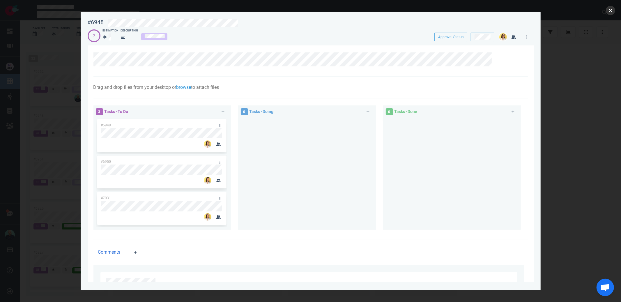
click at [613, 10] on button "close" at bounding box center [610, 10] width 9 height 9
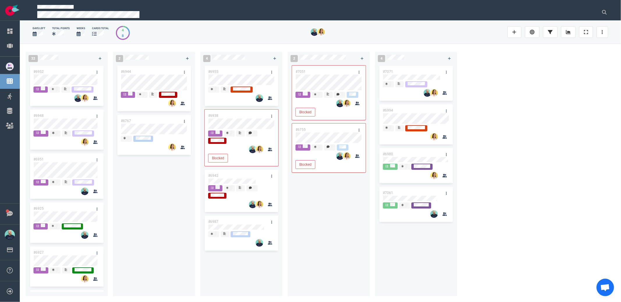
click at [173, 209] on div "#6944 #6767" at bounding box center [154, 176] width 75 height 225
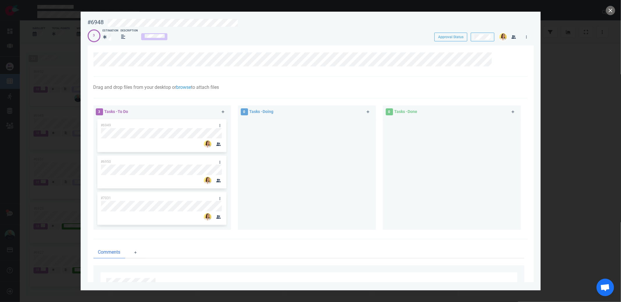
click at [350, 193] on div at bounding box center [307, 171] width 131 height 107
click at [609, 11] on button "close" at bounding box center [610, 10] width 9 height 9
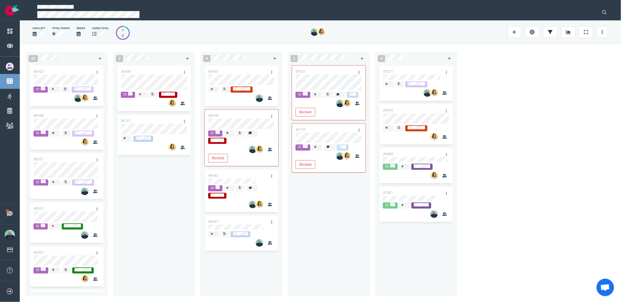
click at [143, 180] on div "#6944 #6767" at bounding box center [154, 176] width 75 height 225
click at [142, 196] on div "#6944 #6767" at bounding box center [154, 176] width 75 height 225
click at [157, 168] on div "#6944 #6767" at bounding box center [154, 176] width 75 height 225
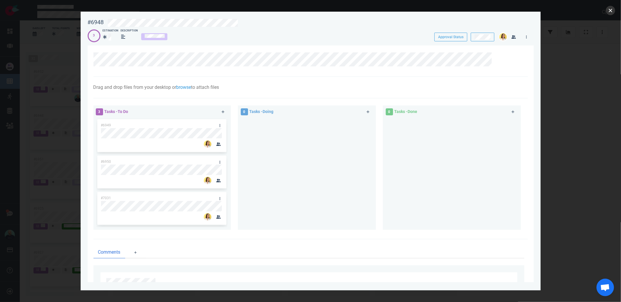
click at [612, 11] on button "close" at bounding box center [610, 10] width 9 height 9
click at [267, 20] on div at bounding box center [315, 23] width 414 height 8
click at [612, 11] on button "close" at bounding box center [610, 10] width 9 height 9
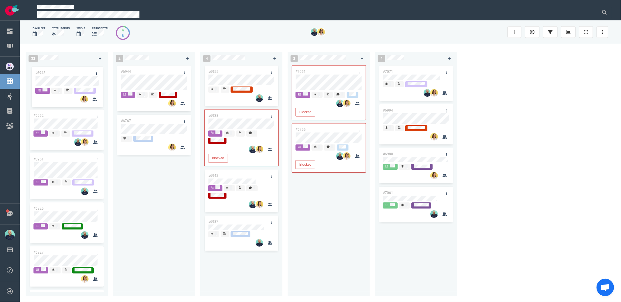
click at [64, 80] on div "#6952 #6948 #6951 #6925 #6927 #7045 #6992 #7008 #7034 #6963 #6969 #6735 #6947 #…" at bounding box center [66, 176] width 75 height 225
click at [178, 191] on div "#6944 #6767" at bounding box center [154, 176] width 75 height 225
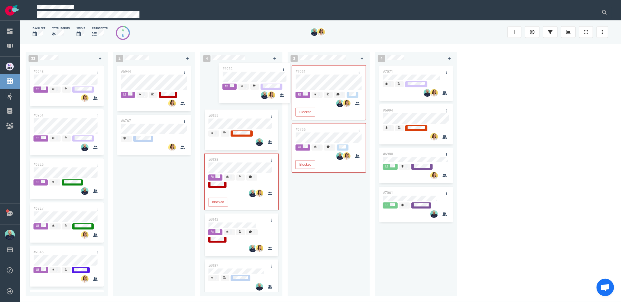
click at [246, 75] on div "32 #6948 #6952 #6951 #6925 #6927 #7045 #6992 #7008 #7034 #6963 #6969 #6735 #694…" at bounding box center [321, 173] width 602 height 258
click at [184, 161] on div "#6944 #6767" at bounding box center [154, 176] width 75 height 225
click at [177, 182] on div "#6944 #6767" at bounding box center [154, 176] width 75 height 225
drag, startPoint x: 135, startPoint y: 195, endPoint x: 96, endPoint y: 144, distance: 64.2
click at [135, 195] on div "#6944 #6767" at bounding box center [154, 176] width 75 height 225
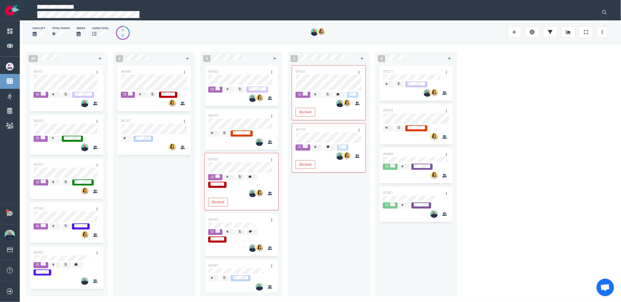
click at [515, 128] on div "30 #6951 #6925 #6927 #7045 #6992 #7008 #7034 #6963 #6969 #6735 #6947 #6662 #688…" at bounding box center [321, 173] width 602 height 258
click at [364, 197] on div "#7051 Blocked #6755 Blocked" at bounding box center [328, 176] width 75 height 225
click at [196, 177] on div "2 #6767 #6944" at bounding box center [156, 172] width 87 height 249
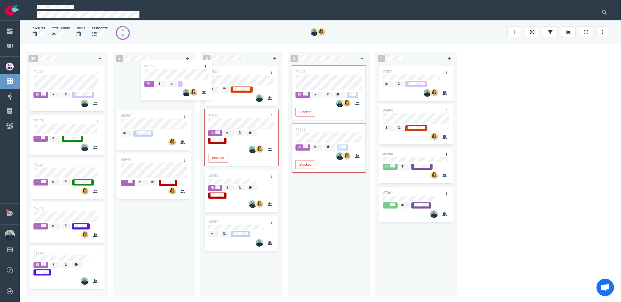
click at [156, 68] on div "30 #6951 #6925 #6927 #7045 #6992 #7008 #7034 #6963 #6969 #6735 #6947 #6662 #688…" at bounding box center [321, 173] width 602 height 258
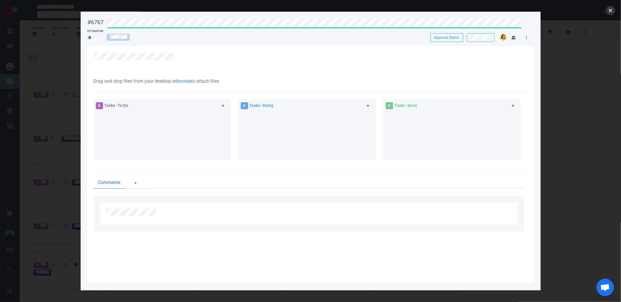
click at [611, 12] on button "close" at bounding box center [610, 10] width 9 height 9
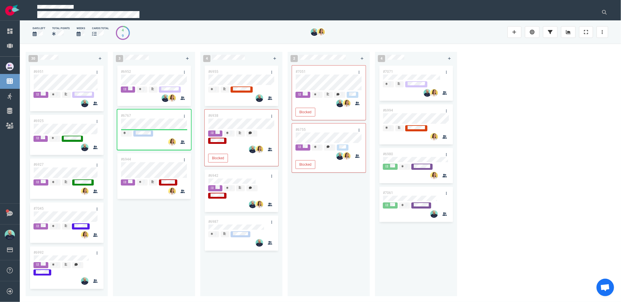
click at [175, 234] on div "#6952 #6767 #6944" at bounding box center [154, 176] width 75 height 225
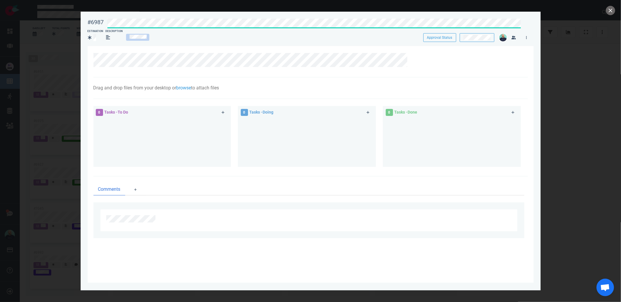
click at [226, 28] on div "#6987 Approval Status Estimation Description Approval Status" at bounding box center [311, 28] width 446 height 26
click at [608, 11] on button "close" at bounding box center [610, 10] width 9 height 9
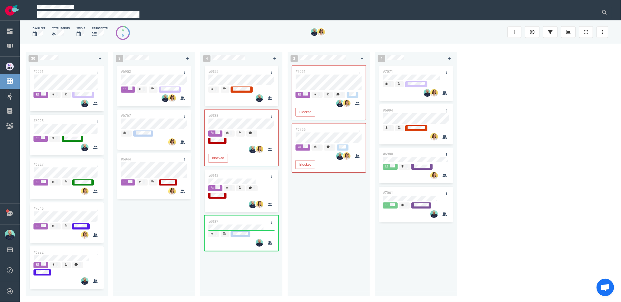
click at [177, 236] on div "#6952 #6767 #6944" at bounding box center [154, 176] width 75 height 225
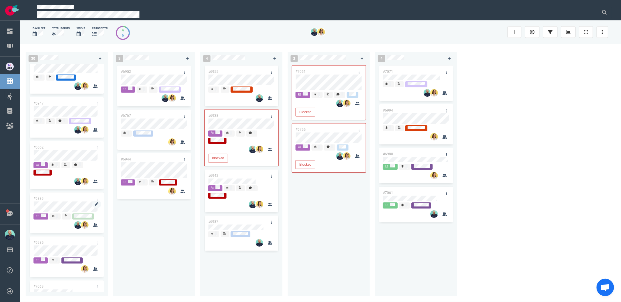
scroll to position [423, 0]
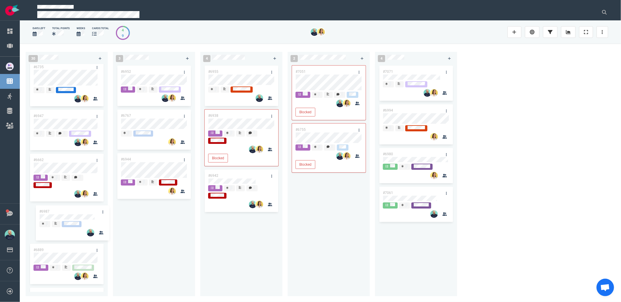
drag, startPoint x: 178, startPoint y: 204, endPoint x: 73, endPoint y: 214, distance: 105.1
click at [73, 215] on div "30 #6951 #6925 #6927 #7045 #6992 #7008 #7034 #6963 #6969 #6735 #6947 #6662 #688…" at bounding box center [321, 173] width 602 height 258
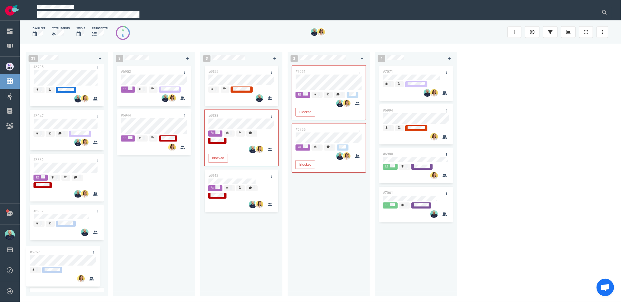
drag, startPoint x: 124, startPoint y: 148, endPoint x: 57, endPoint y: 252, distance: 124.2
click at [57, 252] on div "31 #6951 #6925 #6927 #7045 #6992 #7008 #7034 #6963 #6969 #6735 #6947 #6662 #698…" at bounding box center [321, 173] width 602 height 258
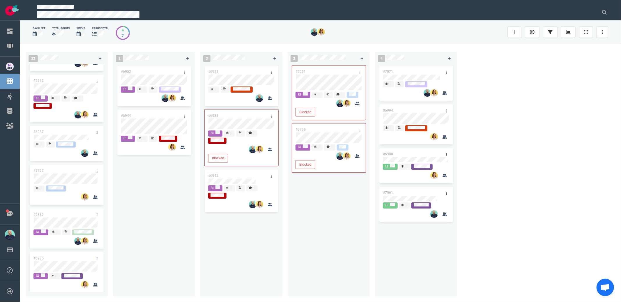
scroll to position [496, 0]
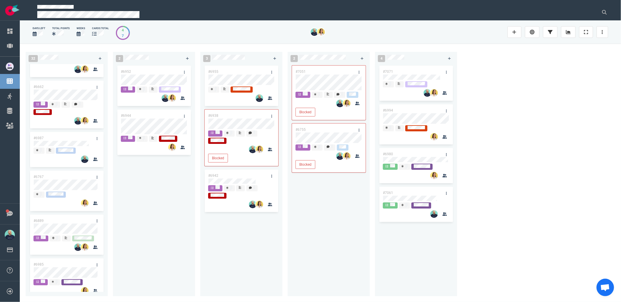
click at [307, 228] on div "#7051 Blocked #6755 Blocked" at bounding box center [328, 176] width 75 height 225
click at [396, 274] on div "#7071 #6994 #6980 #7061" at bounding box center [416, 176] width 75 height 225
drag, startPoint x: 505, startPoint y: 258, endPoint x: 406, endPoint y: 66, distance: 216.3
click at [406, 66] on div "32 #6951 #6925 #6927 #7045 #6992 #7008 #7034 #6963 #6969 #6735 #6947 #6662 #698…" at bounding box center [321, 173] width 602 height 258
click at [524, 224] on div "32 #6951 #6925 #6927 #7045 #6992 #7008 #7034 #6963 #6969 #6735 #6947 #6662 #698…" at bounding box center [321, 173] width 602 height 258
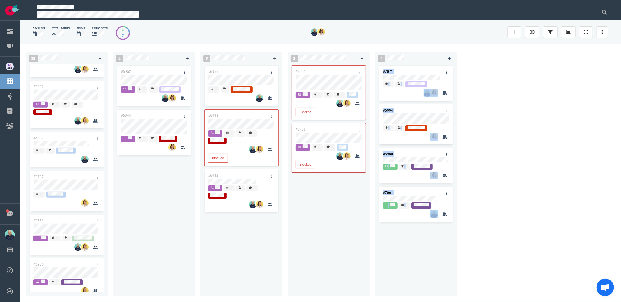
drag, startPoint x: 504, startPoint y: 257, endPoint x: 384, endPoint y: 71, distance: 221.7
click at [384, 71] on div "32 #6951 #6925 #6927 #7045 #6992 #7008 #7034 #6963 #6969 #6735 #6947 #6662 #698…" at bounding box center [321, 173] width 602 height 258
click at [489, 139] on div "32 #6951 #6925 #6927 #7045 #6992 #7008 #7034 #6963 #6969 #6735 #6947 #6662 #698…" at bounding box center [321, 173] width 602 height 258
drag, startPoint x: 475, startPoint y: 64, endPoint x: 395, endPoint y: 231, distance: 185.4
click at [393, 227] on div "32 #6951 #6925 #6927 #7045 #6992 #7008 #7034 #6963 #6969 #6735 #6947 #6662 #698…" at bounding box center [321, 173] width 602 height 258
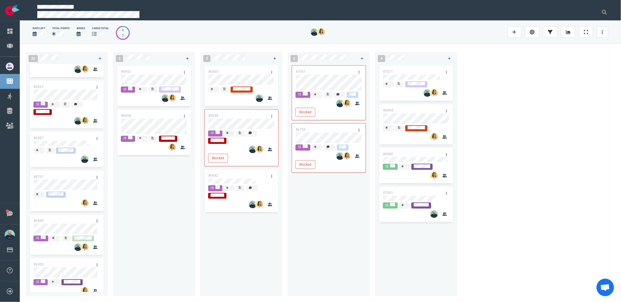
click at [358, 254] on div "#7051 Blocked #6755 Blocked" at bounding box center [328, 176] width 75 height 225
drag, startPoint x: 522, startPoint y: 248, endPoint x: 383, endPoint y: 72, distance: 223.6
click at [383, 72] on div "32 #6951 #6925 #6927 #7045 #6992 #7008 #7034 #6963 #6969 #6735 #6947 #6662 #698…" at bounding box center [321, 173] width 602 height 258
click at [475, 148] on div "32 #6951 #6925 #6927 #7045 #6992 #7008 #7034 #6963 #6969 #6735 #6947 #6662 #698…" at bounding box center [321, 173] width 602 height 258
drag, startPoint x: 502, startPoint y: 266, endPoint x: 383, endPoint y: 70, distance: 229.2
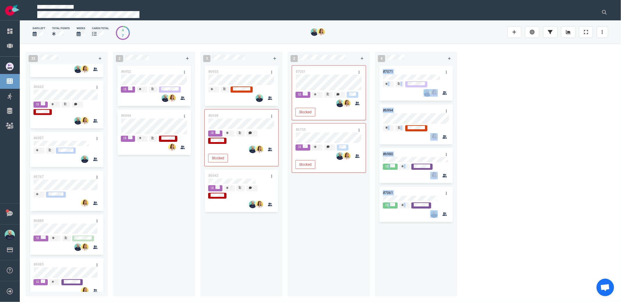
click at [383, 70] on div "32 #6951 #6925 #6927 #7045 #6992 #7008 #7034 #6963 #6969 #6735 #6947 #6662 #698…" at bounding box center [321, 173] width 602 height 258
click at [491, 126] on div "32 #6951 #6925 #6927 #7045 #6992 #7008 #7034 #6963 #6969 #6735 #6947 #6662 #698…" at bounding box center [321, 173] width 602 height 258
drag, startPoint x: 467, startPoint y: 254, endPoint x: 382, endPoint y: 68, distance: 204.3
click at [382, 68] on div "32 #6951 #6925 #6927 #7045 #6992 #7008 #7034 #6963 #6969 #6735 #6947 #6662 #698…" at bounding box center [321, 173] width 602 height 258
click at [528, 196] on div "32 #6951 #6925 #6927 #7045 #6992 #7008 #7034 #6963 #6969 #6735 #6947 #6662 #698…" at bounding box center [321, 173] width 602 height 258
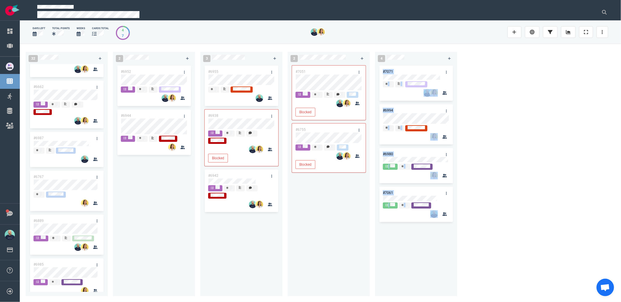
drag, startPoint x: 449, startPoint y: 192, endPoint x: 383, endPoint y: 71, distance: 137.4
click at [383, 71] on div "32 #6951 #6925 #6927 #7045 #6992 #7008 #7034 #6963 #6969 #6735 #6947 #6662 #698…" at bounding box center [321, 173] width 602 height 258
click at [482, 68] on div "32 #6951 #6925 #6927 #7045 #6992 #7008 #7034 #6963 #6969 #6735 #6947 #6662 #698…" at bounding box center [321, 173] width 602 height 258
drag, startPoint x: 475, startPoint y: 66, endPoint x: 455, endPoint y: 247, distance: 181.7
click at [455, 247] on div "32 #6951 #6925 #6927 #7045 #6992 #7008 #7034 #6963 #6969 #6735 #6947 #6662 #698…" at bounding box center [321, 173] width 602 height 258
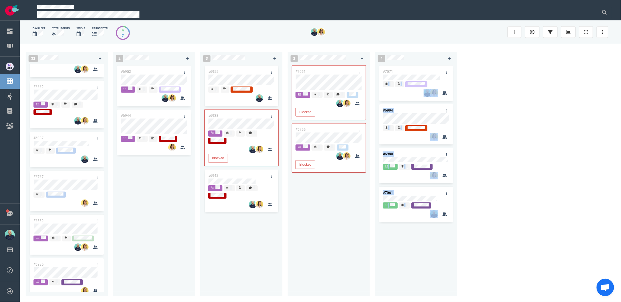
click at [484, 246] on div "32 #6951 #6925 #6927 #7045 #6992 #7008 #7034 #6963 #6969 #6735 #6947 #6662 #698…" at bounding box center [321, 173] width 602 height 258
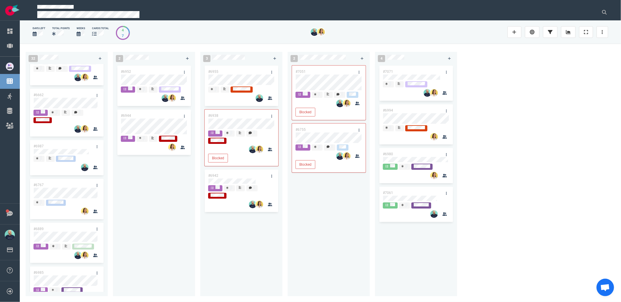
scroll to position [486, 0]
click at [522, 129] on div "32 #6951 #6925 #6927 #7045 #6992 #7008 #7034 #6963 #6969 #6735 #6947 #6662 #698…" at bounding box center [321, 173] width 602 height 258
click at [488, 112] on div "32 #6951 #6925 #6927 #7045 #6992 #7008 #7034 #6963 #6969 #6735 #6947 #6662 #698…" at bounding box center [321, 173] width 602 height 258
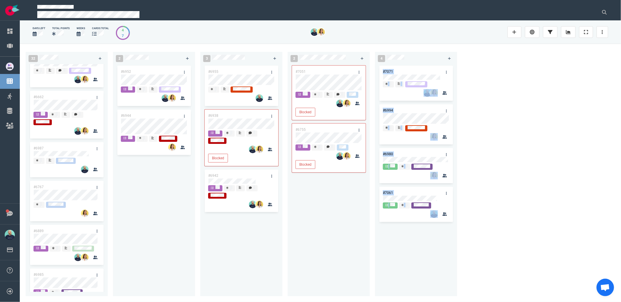
drag, startPoint x: 494, startPoint y: 232, endPoint x: 383, endPoint y: 73, distance: 193.9
click at [383, 73] on div "32 #6951 #6925 #6927 #7045 #6992 #7008 #7034 #6963 #6969 #6735 #6947 #6662 #698…" at bounding box center [321, 173] width 602 height 258
click at [486, 196] on div "32 #6951 #6925 #6927 #7045 #6992 #7008 #7034 #6963 #6969 #6735 #6947 #6662 #698…" at bounding box center [321, 173] width 602 height 258
drag, startPoint x: 453, startPoint y: 252, endPoint x: 383, endPoint y: 73, distance: 192.7
click at [383, 73] on div "#7071 #6994 #6980 #7061" at bounding box center [416, 176] width 75 height 225
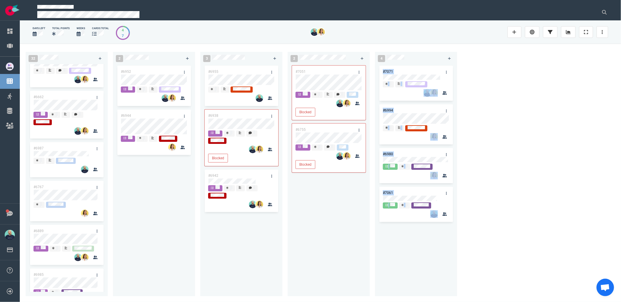
click at [405, 274] on div "#7071 #6994 #6980 #7061" at bounding box center [416, 176] width 75 height 225
drag, startPoint x: 376, startPoint y: 239, endPoint x: 383, endPoint y: 71, distance: 168.2
click at [383, 71] on div "#7071 #6994 #6980 #7061" at bounding box center [416, 178] width 82 height 228
click at [493, 103] on div "32 #6951 #6925 #6927 #7045 #6992 #7008 #7034 #6963 #6969 #6735 #6947 #6662 #698…" at bounding box center [321, 173] width 602 height 258
drag, startPoint x: 422, startPoint y: 211, endPoint x: 383, endPoint y: 73, distance: 143.2
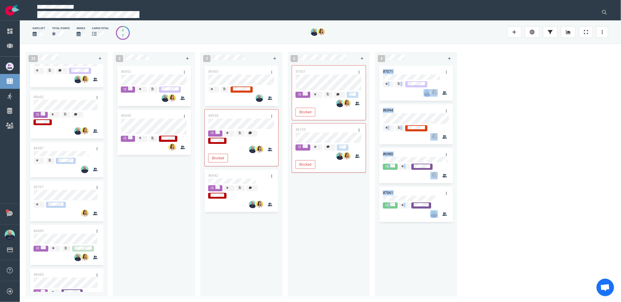
click at [383, 73] on div "#7071 #6994 #6980 #7061" at bounding box center [416, 176] width 75 height 225
click at [506, 113] on div "32 #6951 #6925 #6927 #7045 #6992 #7008 #7034 #6963 #6969 #6735 #6947 #6662 #698…" at bounding box center [321, 173] width 602 height 258
click at [293, 263] on div "#7051 Blocked #6755 Blocked" at bounding box center [328, 176] width 75 height 225
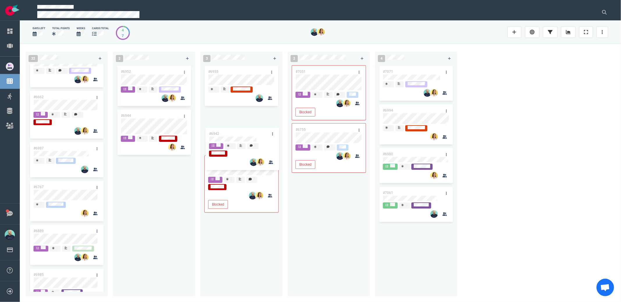
drag, startPoint x: 244, startPoint y: 143, endPoint x: 244, endPoint y: 133, distance: 9.3
click at [244, 133] on div "#6955 #6938 Blocked #6942 #6942" at bounding box center [241, 176] width 75 height 225
drag, startPoint x: 516, startPoint y: 135, endPoint x: 507, endPoint y: 141, distance: 11.5
click at [516, 136] on div "32 #6951 #6925 #6927 #7045 #6992 #7008 #7034 #6963 #6969 #6735 #6947 #6662 #698…" at bounding box center [321, 173] width 602 height 258
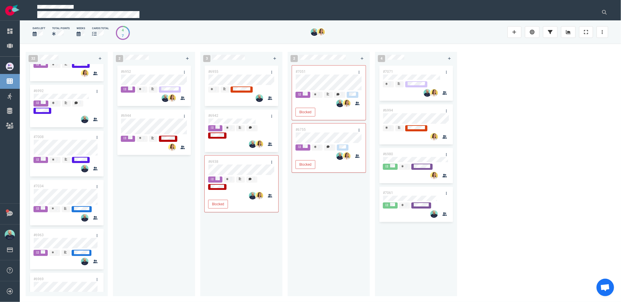
scroll to position [0, 0]
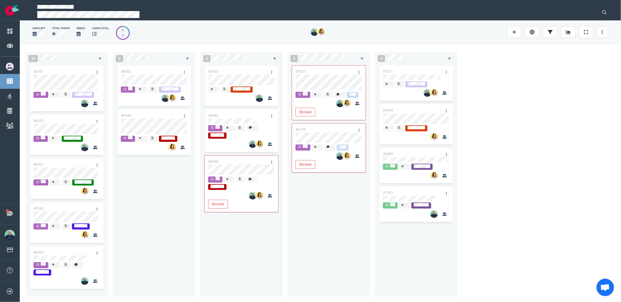
click at [115, 203] on div "#6952 #6944" at bounding box center [154, 178] width 82 height 228
click at [114, 200] on div "#6952 #6944" at bounding box center [154, 178] width 82 height 228
click at [148, 196] on div "#6952 #6944" at bounding box center [154, 176] width 75 height 225
click at [174, 185] on div "#6952 #6944" at bounding box center [154, 176] width 75 height 225
click at [360, 214] on div "#7051 Blocked #6755 Blocked" at bounding box center [328, 176] width 75 height 225
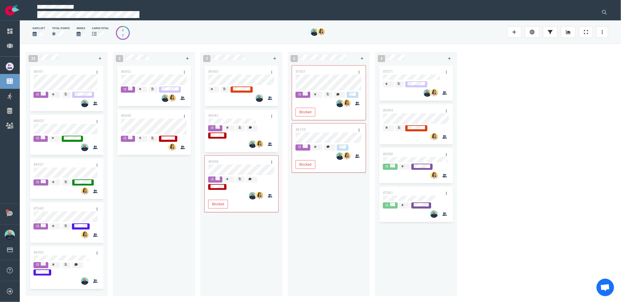
click at [331, 189] on div "#7051 Blocked #6755 Blocked" at bounding box center [328, 176] width 75 height 225
drag, startPoint x: 301, startPoint y: 243, endPoint x: 288, endPoint y: 182, distance: 62.2
click at [301, 243] on div "#7051 Blocked #6755 Blocked" at bounding box center [328, 176] width 75 height 225
click at [175, 176] on div "#6952 #6944" at bounding box center [154, 176] width 75 height 225
click at [134, 183] on div "#6952 #6944" at bounding box center [154, 176] width 75 height 225
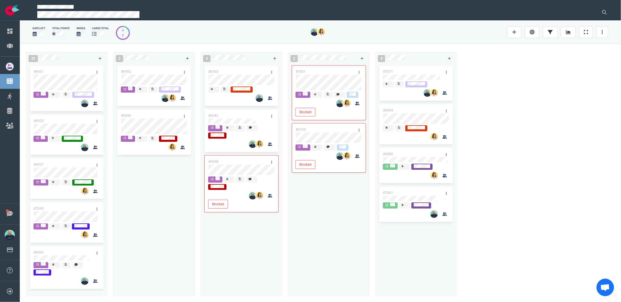
click at [132, 239] on div "#6952 #6944" at bounding box center [154, 176] width 75 height 225
click at [164, 178] on div "#6952 #6944" at bounding box center [154, 176] width 75 height 225
click at [177, 216] on div "#6952 #6944" at bounding box center [154, 176] width 75 height 225
drag, startPoint x: 313, startPoint y: 242, endPoint x: 205, endPoint y: 185, distance: 122.6
click at [213, 161] on div "32 #6951 #6925 #6927 #7045 #6992 #7008 #7034 #6963 #6969 #6735 #6947 #6662 #698…" at bounding box center [321, 173] width 602 height 258
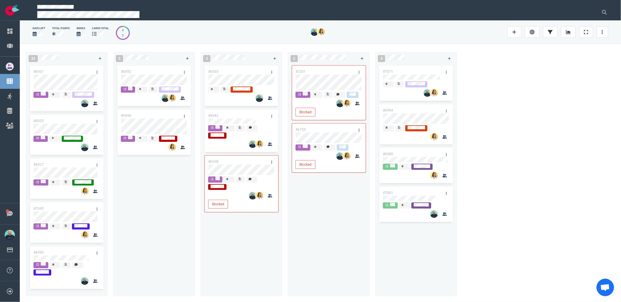
click at [182, 213] on div "#6952 #6944" at bounding box center [154, 176] width 75 height 225
drag, startPoint x: 214, startPoint y: 200, endPoint x: 282, endPoint y: 216, distance: 70.0
click at [279, 214] on div "32 #6951 #6925 #6927 #7045 #6992 #7008 #7034 #6963 #6969 #6735 #6947 #6662 #698…" at bounding box center [321, 173] width 602 height 258
click at [290, 219] on div "#7051 Blocked #6755 Blocked" at bounding box center [329, 178] width 82 height 228
click at [558, 147] on div "32 #6951 #6925 #6927 #7045 #6992 #7008 #7034 #6963 #6969 #6735 #6947 #6662 #698…" at bounding box center [321, 173] width 602 height 258
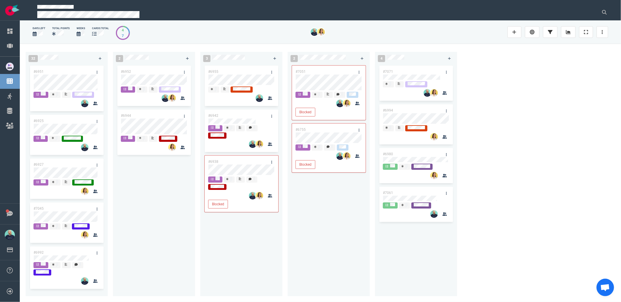
click at [571, 122] on div "32 #6951 #6925 #6927 #7045 #6992 #7008 #7034 #6963 #6969 #6735 #6947 #6662 #698…" at bounding box center [321, 173] width 602 height 258
click at [296, 249] on div "#7051 Blocked #6755 Blocked" at bounding box center [328, 176] width 75 height 225
drag, startPoint x: 220, startPoint y: 261, endPoint x: 227, endPoint y: 87, distance: 174.1
click at [220, 261] on div "#6955 #6942 #6938 Blocked" at bounding box center [241, 176] width 75 height 225
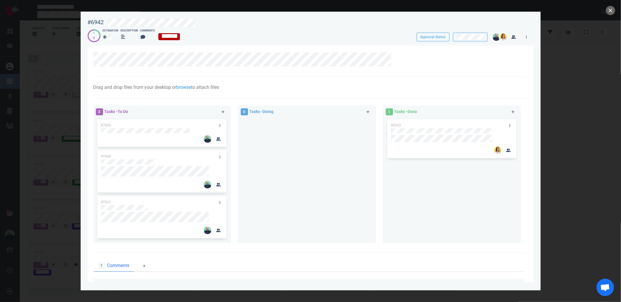
drag, startPoint x: 280, startPoint y: 171, endPoint x: 174, endPoint y: 77, distance: 141.4
click at [280, 171] on div at bounding box center [307, 178] width 131 height 121
click at [270, 159] on div at bounding box center [307, 178] width 131 height 121
drag, startPoint x: 116, startPoint y: 158, endPoint x: 119, endPoint y: 158, distance: 3.0
click at [118, 158] on div "#7066 #7068 #7067 #7068" at bounding box center [161, 178] width 131 height 121
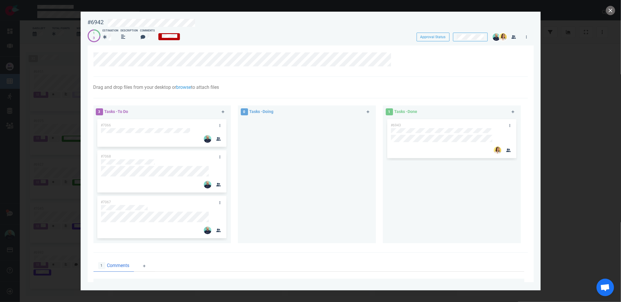
click at [380, 174] on div "0 Tasks - Doing" at bounding box center [310, 175] width 145 height 147
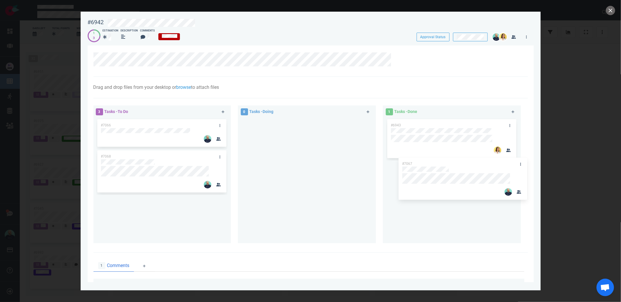
drag, startPoint x: 131, startPoint y: 202, endPoint x: 432, endPoint y: 164, distance: 304.0
click at [432, 164] on div "3 Tasks - To Do #7066 #7068 #7067 #7067 0 Tasks - Doing 1 Tasks - Done #6943" at bounding box center [309, 175] width 438 height 147
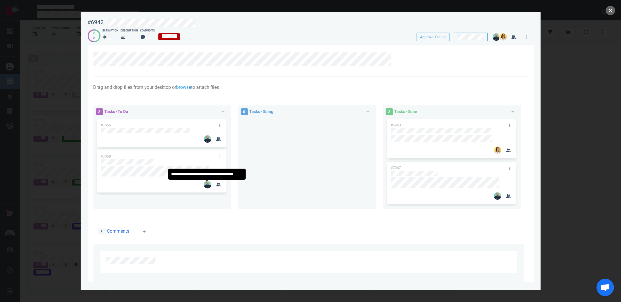
click at [287, 169] on div at bounding box center [307, 161] width 131 height 86
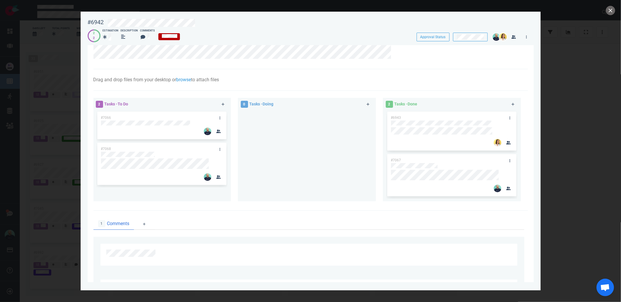
scroll to position [107, 0]
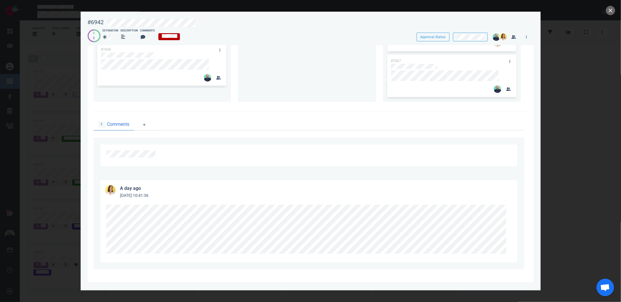
click at [102, 228] on div at bounding box center [309, 231] width 417 height 64
click at [612, 10] on button "close" at bounding box center [610, 10] width 9 height 9
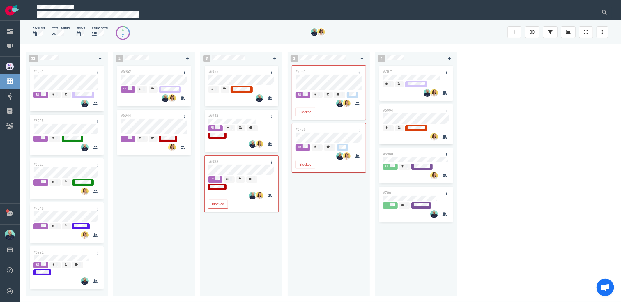
click at [286, 246] on div "3 #6955 #6942 #6938 Blocked" at bounding box center [243, 172] width 87 height 249
click at [243, 172] on div "#6955 #6942 #6938 Blocked #6938 Blocked" at bounding box center [241, 176] width 75 height 225
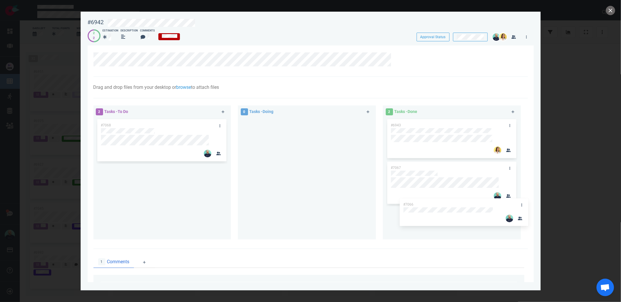
drag, startPoint x: 152, startPoint y: 122, endPoint x: 451, endPoint y: 204, distance: 310.0
click at [451, 204] on div "2 Tasks - To Do #7066 #7068 #7066 0 Tasks - Doing 2 Tasks - Done #6943 #7067" at bounding box center [309, 173] width 438 height 143
click at [236, 187] on div "2 Tasks - To Do #7068" at bounding box center [165, 174] width 145 height 144
drag, startPoint x: 610, startPoint y: 13, endPoint x: 616, endPoint y: 15, distance: 6.7
click at [610, 13] on button "close" at bounding box center [610, 10] width 9 height 9
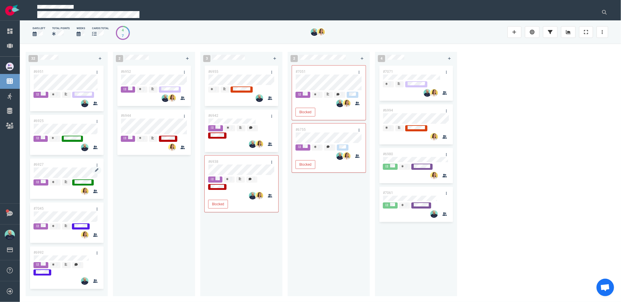
scroll to position [194, 0]
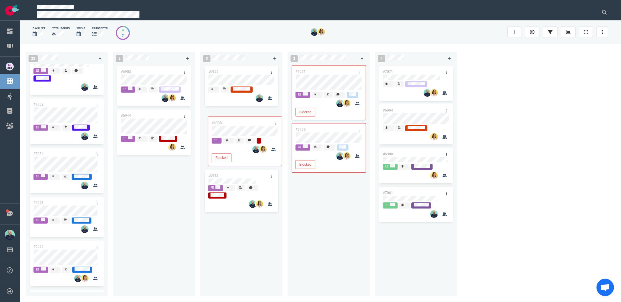
drag, startPoint x: 242, startPoint y: 161, endPoint x: 245, endPoint y: 121, distance: 39.5
click at [245, 121] on div "#6955 #6942 #6938 Blocked #6938 Blocked" at bounding box center [241, 176] width 75 height 225
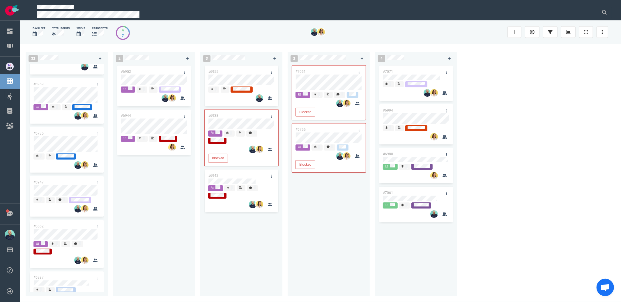
scroll to position [431, 0]
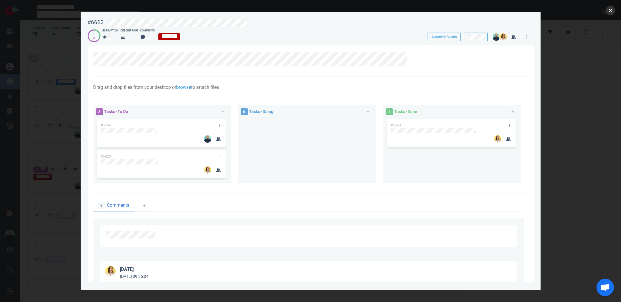
click at [614, 11] on button "close" at bounding box center [610, 10] width 9 height 9
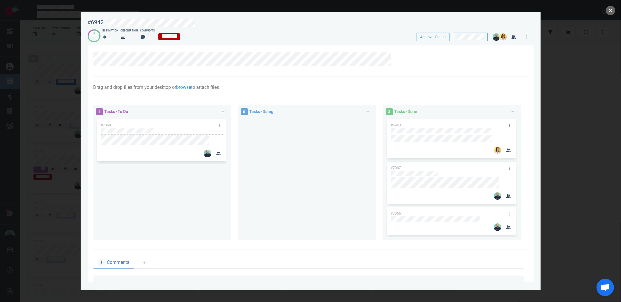
click at [101, 131] on div "#7068" at bounding box center [162, 140] width 122 height 42
click at [96, 138] on div "#7068" at bounding box center [161, 141] width 131 height 46
click at [609, 12] on button "close" at bounding box center [610, 10] width 9 height 9
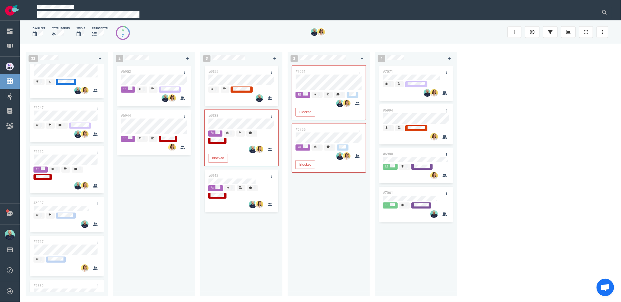
click at [142, 221] on div "#6952 #6944" at bounding box center [154, 176] width 75 height 225
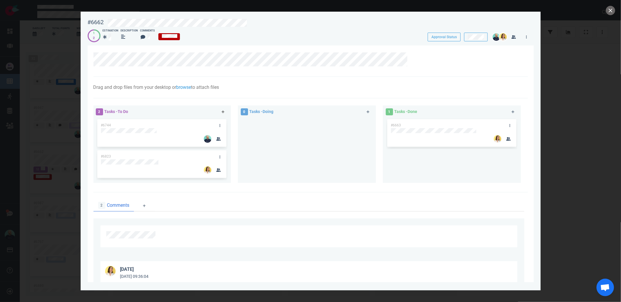
click at [223, 111] on icon at bounding box center [223, 111] width 3 height 3
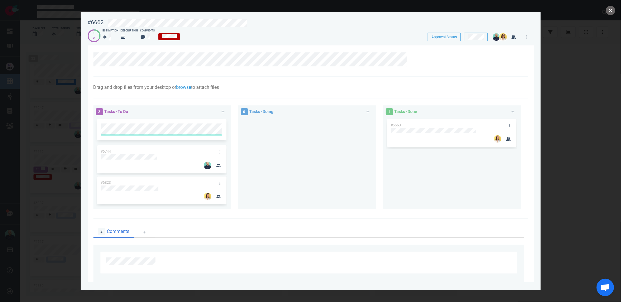
click at [269, 150] on div at bounding box center [307, 161] width 131 height 87
click at [611, 9] on button "close" at bounding box center [610, 10] width 9 height 9
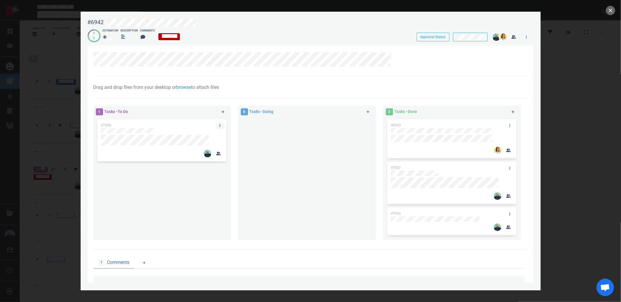
click at [221, 126] on link at bounding box center [220, 125] width 9 height 7
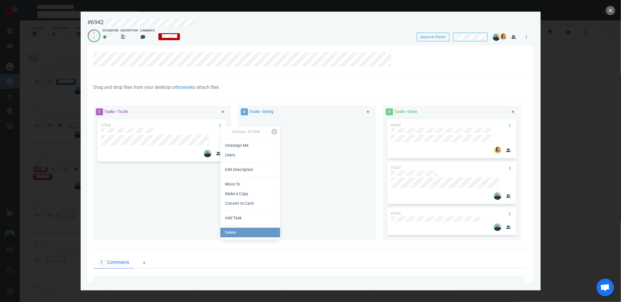
click at [230, 233] on link "Delete" at bounding box center [251, 233] width 60 height 10
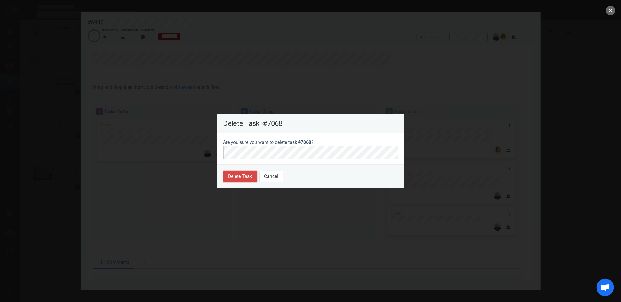
click at [234, 174] on button "Delete Task" at bounding box center [240, 177] width 34 height 12
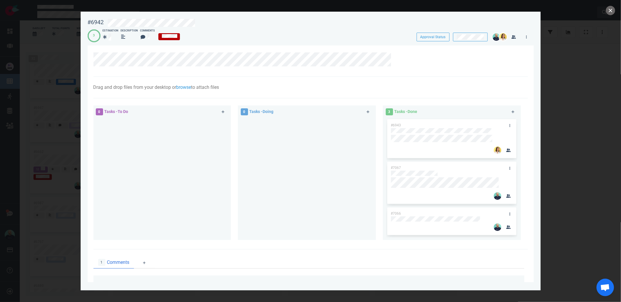
click at [610, 10] on button "close" at bounding box center [610, 10] width 9 height 9
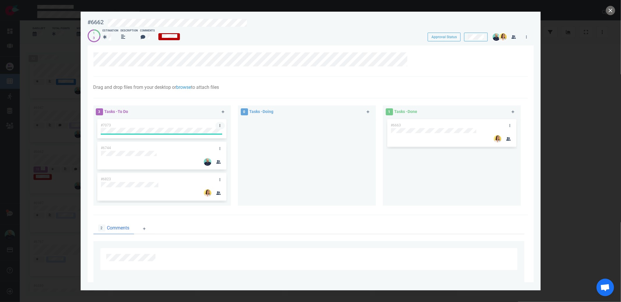
click at [220, 126] on link at bounding box center [220, 125] width 9 height 7
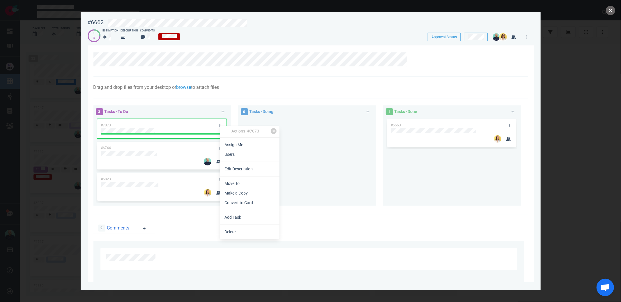
click at [238, 170] on link "Edit Description" at bounding box center [250, 169] width 60 height 10
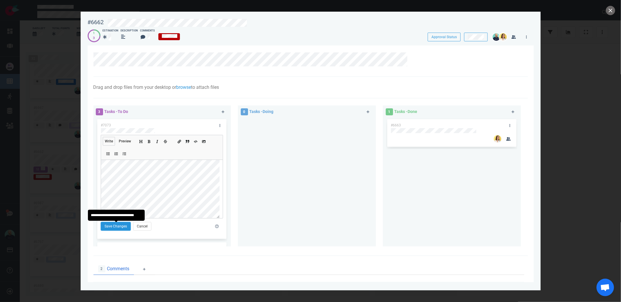
click at [116, 231] on button "Save Changes" at bounding box center [116, 226] width 30 height 9
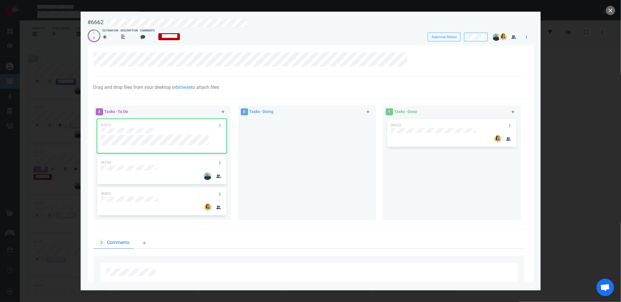
click at [306, 192] on div at bounding box center [307, 167] width 131 height 98
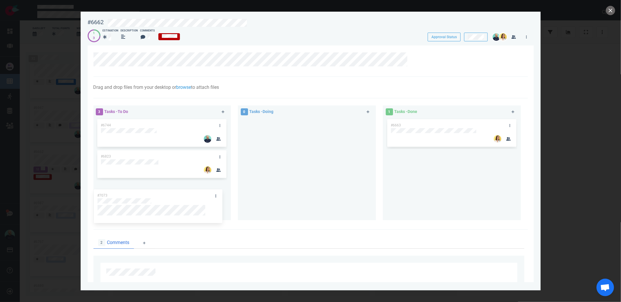
drag, startPoint x: 166, startPoint y: 124, endPoint x: 163, endPoint y: 196, distance: 71.7
click at [162, 195] on div "#7073 #6744 #6823 #7073" at bounding box center [161, 167] width 131 height 98
click at [221, 188] on link at bounding box center [220, 187] width 9 height 7
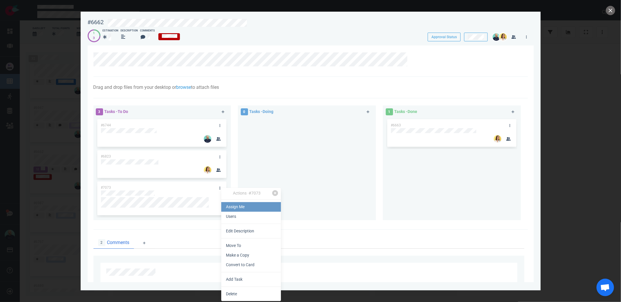
click at [229, 207] on link "Assign Me" at bounding box center [251, 207] width 60 height 10
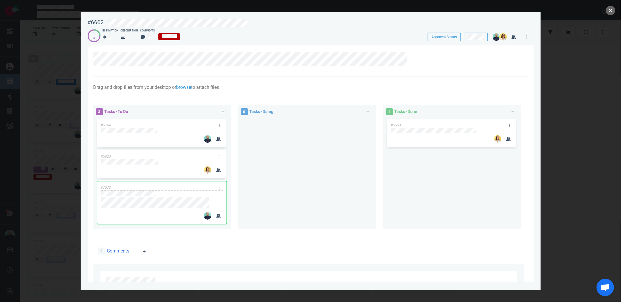
click at [131, 190] on div at bounding box center [162, 193] width 122 height 7
click at [387, 159] on div "#6663" at bounding box center [452, 171] width 131 height 106
click at [611, 13] on button "close" at bounding box center [610, 10] width 9 height 9
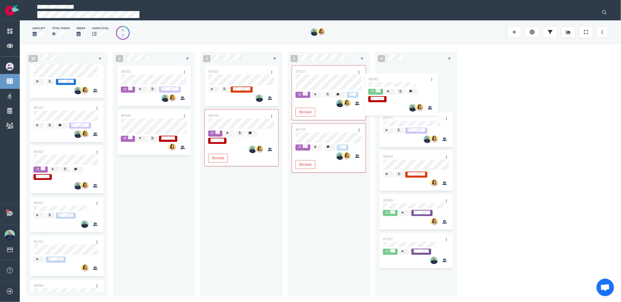
click at [392, 81] on div "32 #6951 #6925 #6927 #7045 #6992 #7008 #7034 #6963 #6969 #6735 #6947 #6662 #698…" at bounding box center [321, 173] width 602 height 258
click at [233, 123] on div "#6955 #6938 Blocked" at bounding box center [241, 176] width 75 height 225
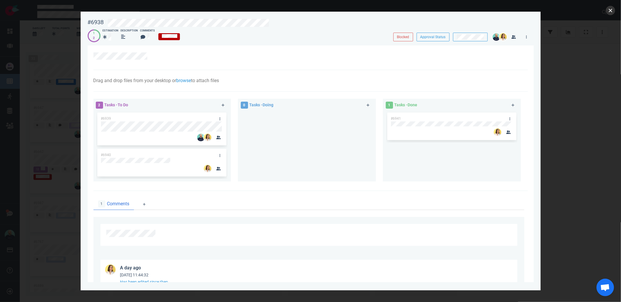
click at [610, 11] on button "close" at bounding box center [610, 10] width 9 height 9
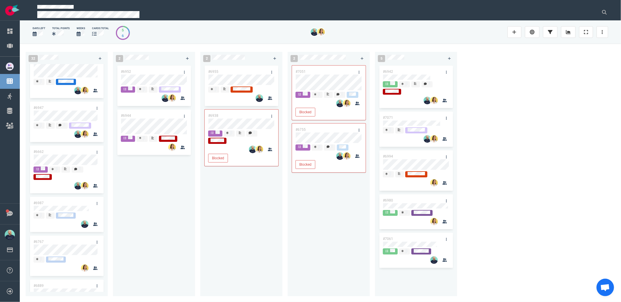
click at [346, 232] on div "#7051 Blocked #6755 Blocked" at bounding box center [328, 176] width 75 height 225
click at [247, 221] on div "#6955 #6938 Blocked" at bounding box center [241, 176] width 75 height 225
click at [168, 192] on div "#6952 #6944" at bounding box center [154, 176] width 75 height 225
